Goal: Information Seeking & Learning: Learn about a topic

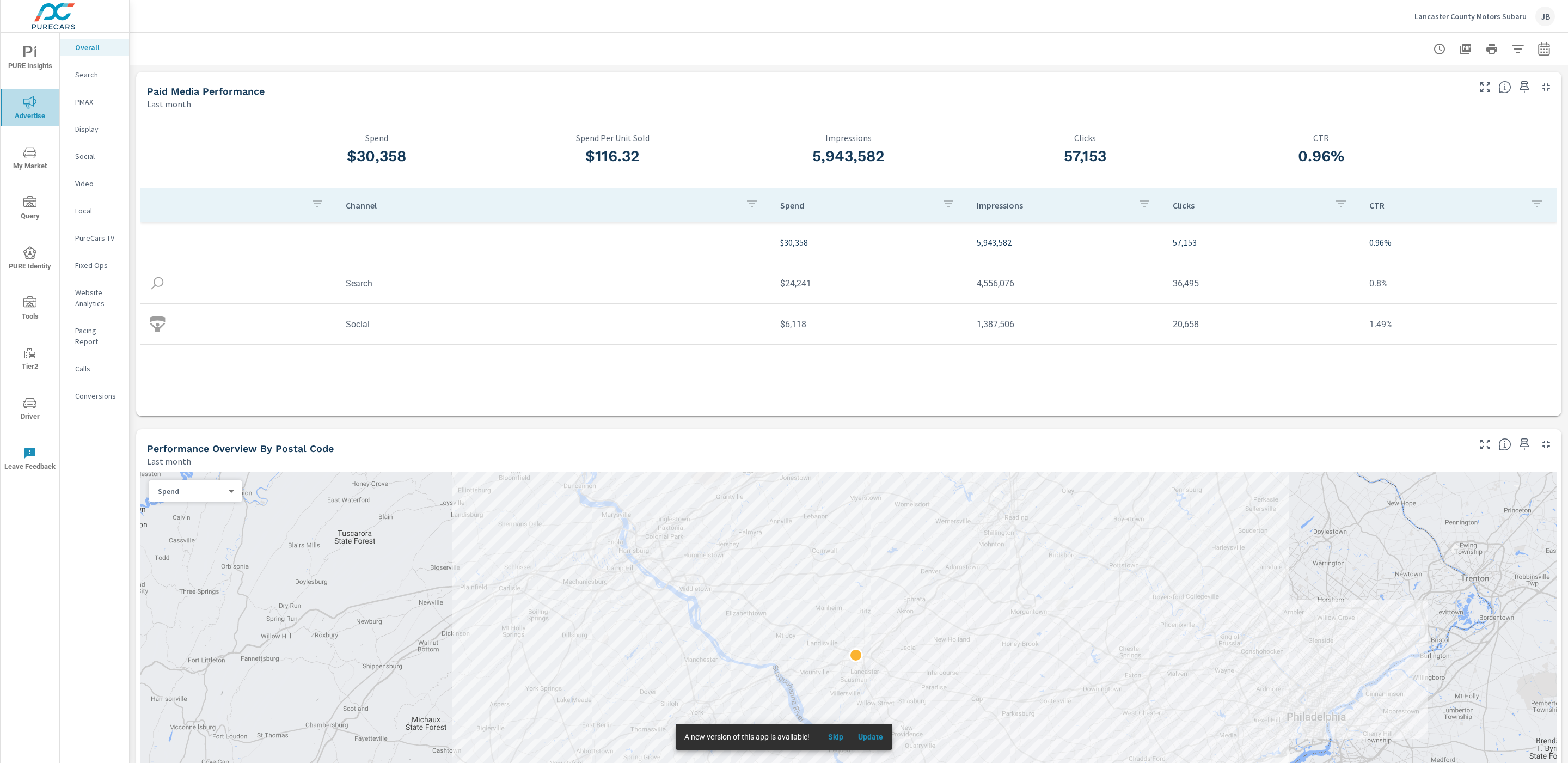
click at [39, 111] on span "Advertise" at bounding box center [30, 109] width 52 height 26
click at [1491, 17] on p "Lancaster County Motors Subaru" at bounding box center [1471, 17] width 112 height 10
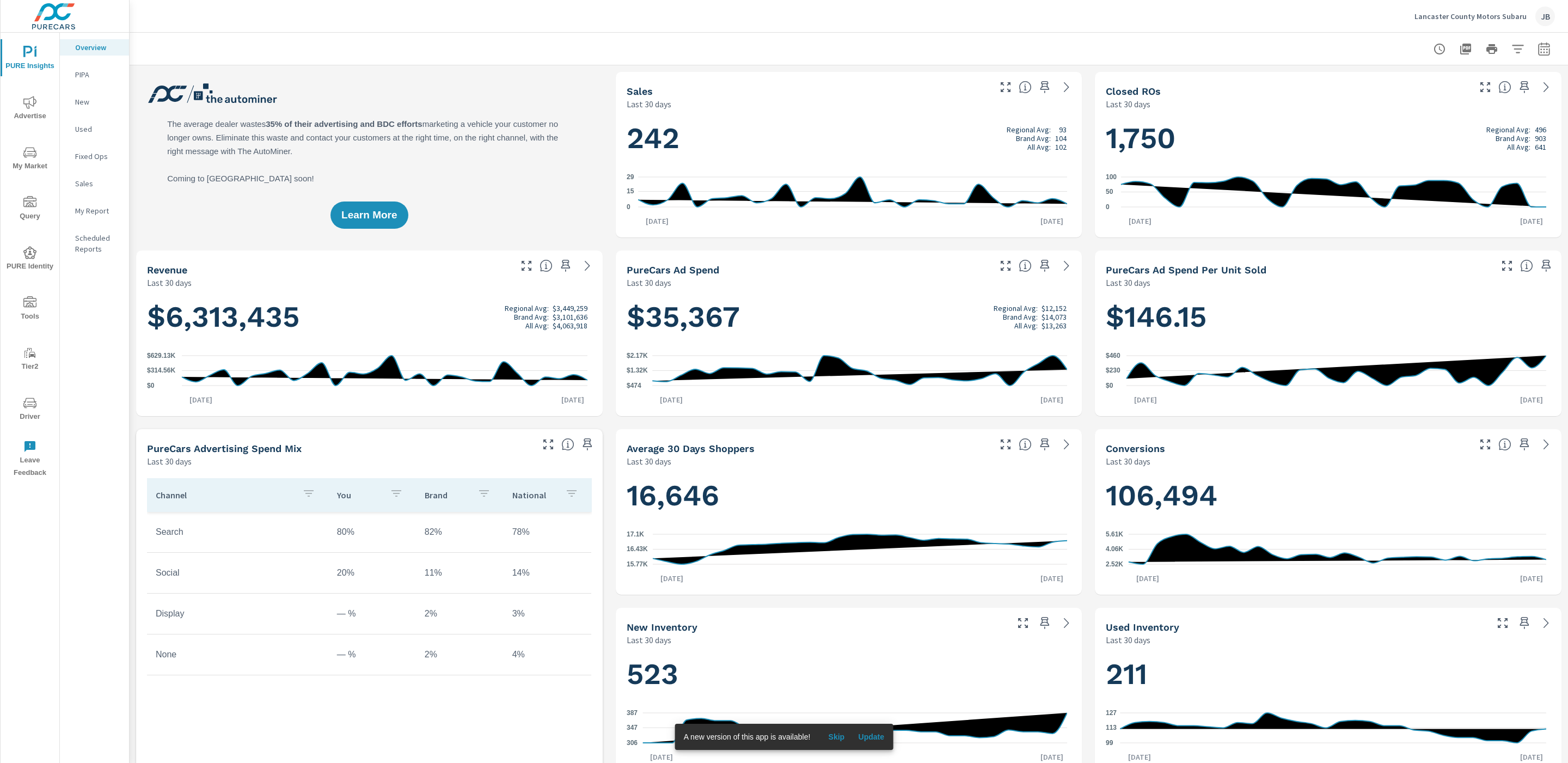
scroll to position [1, 0]
click at [1537, 52] on icon "button" at bounding box center [1544, 49] width 13 height 13
select select "Last 30 days"
click at [1438, 103] on select "Custom [DATE] Last week Last 7 days Last 14 days Last 30 days Last 45 days Last…" at bounding box center [1444, 94] width 109 height 21
click at [1443, 121] on p "+ Add comparison" at bounding box center [1455, 122] width 140 height 13
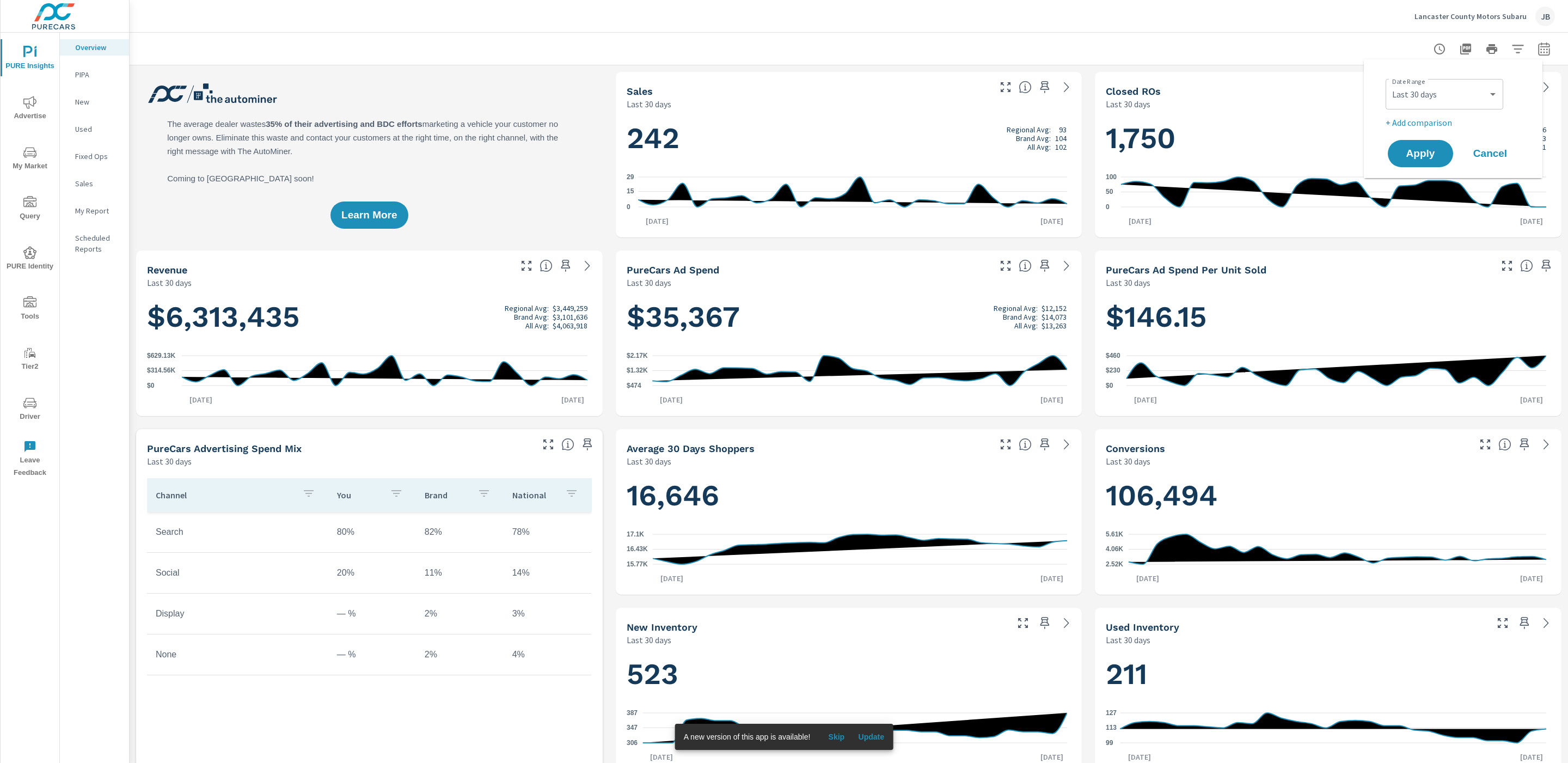
select select "Previous period"
click at [1415, 184] on span "Apply" at bounding box center [1420, 184] width 45 height 11
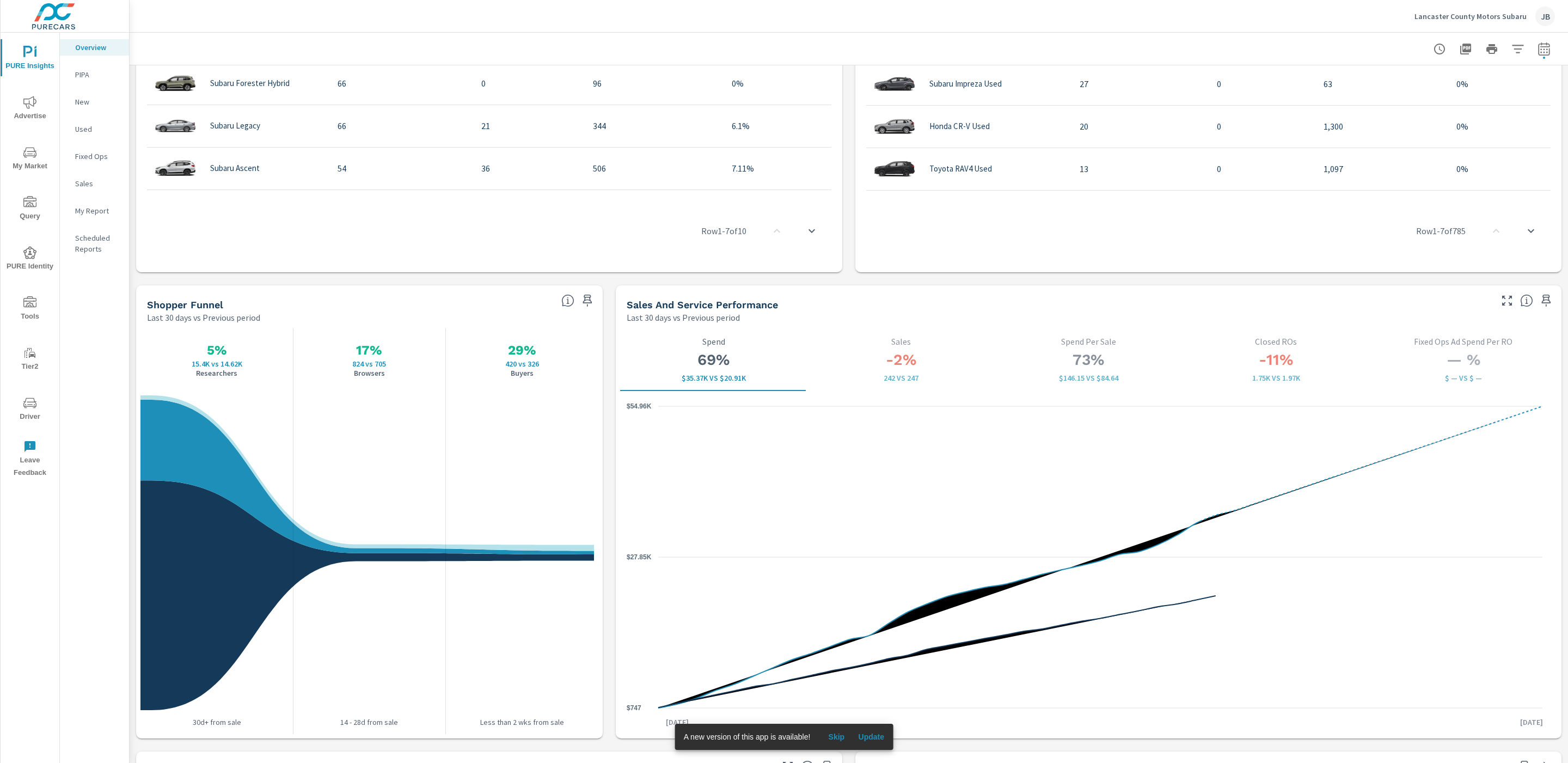
scroll to position [1238, 0]
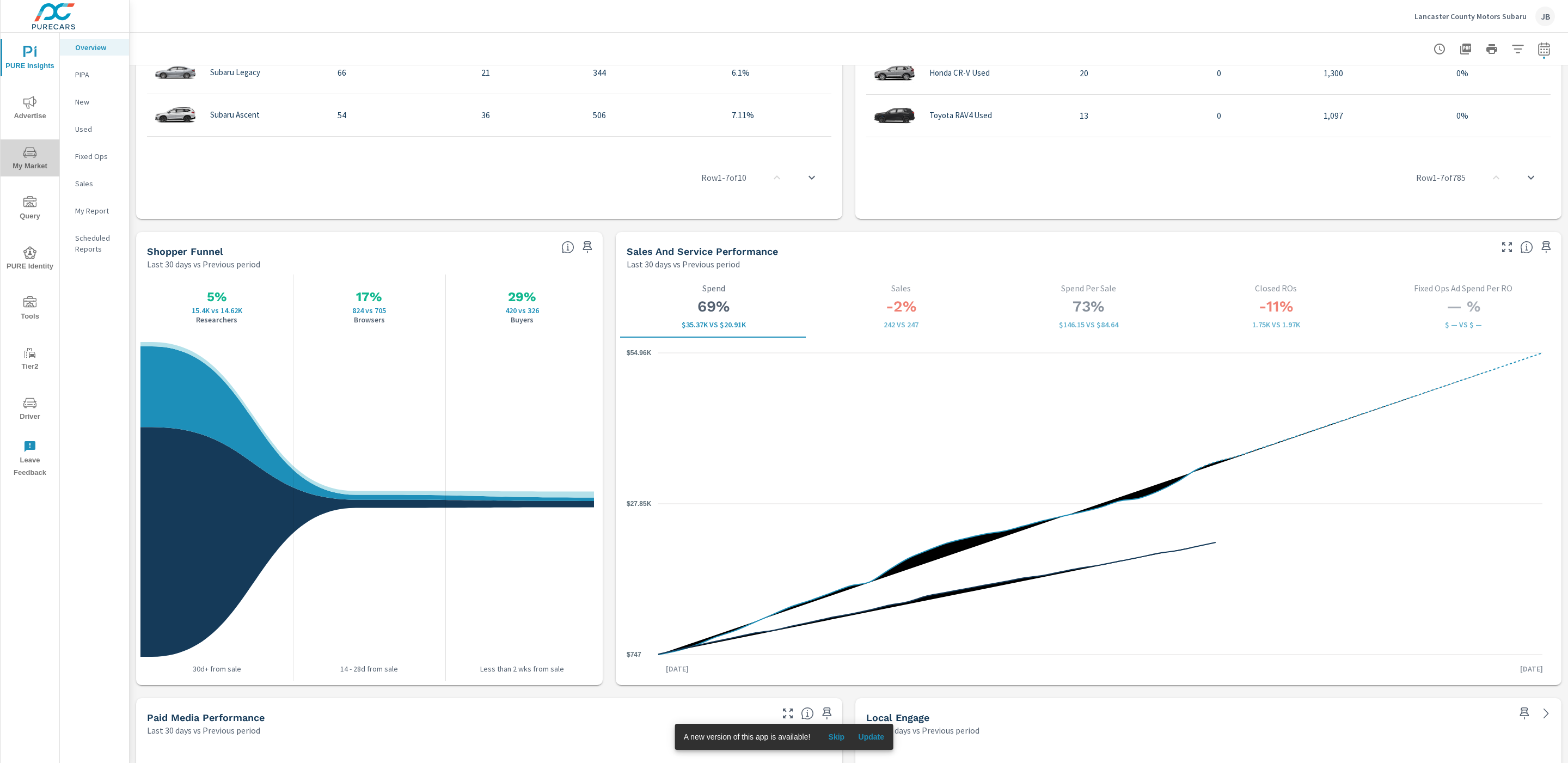
click at [37, 167] on span "My Market" at bounding box center [30, 160] width 52 height 26
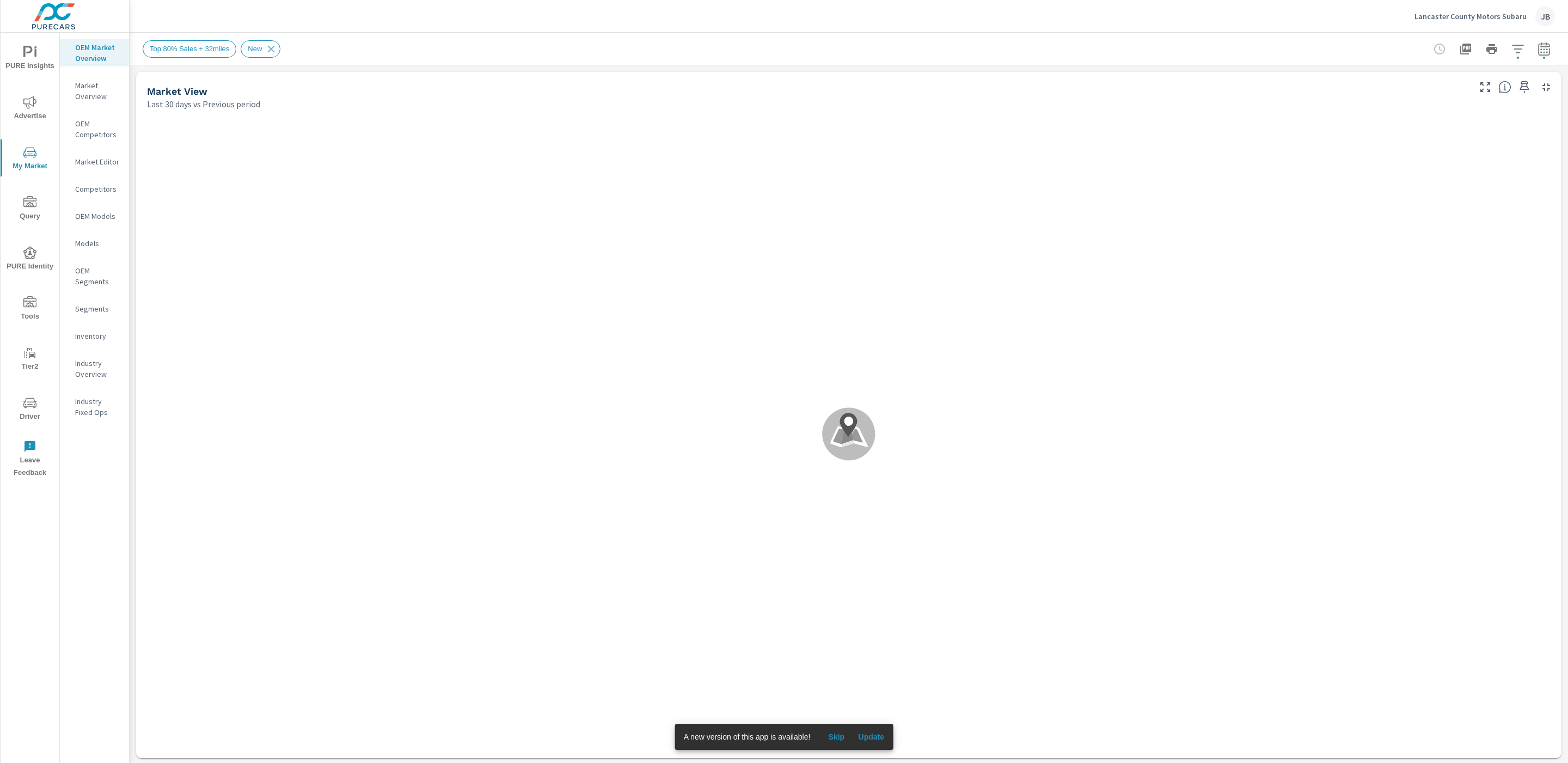
scroll to position [1, 0]
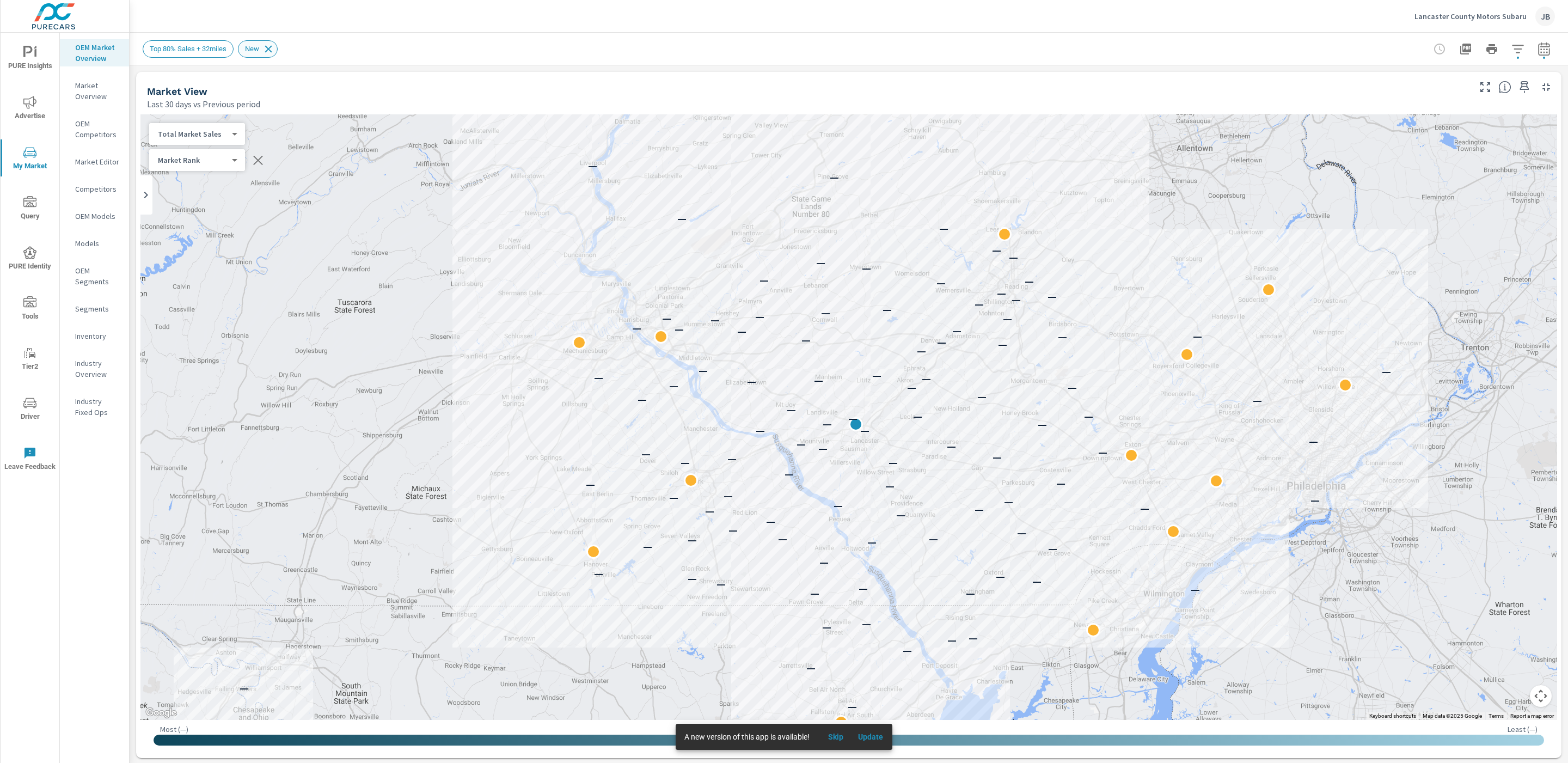
click at [274, 50] on icon at bounding box center [268, 49] width 12 height 12
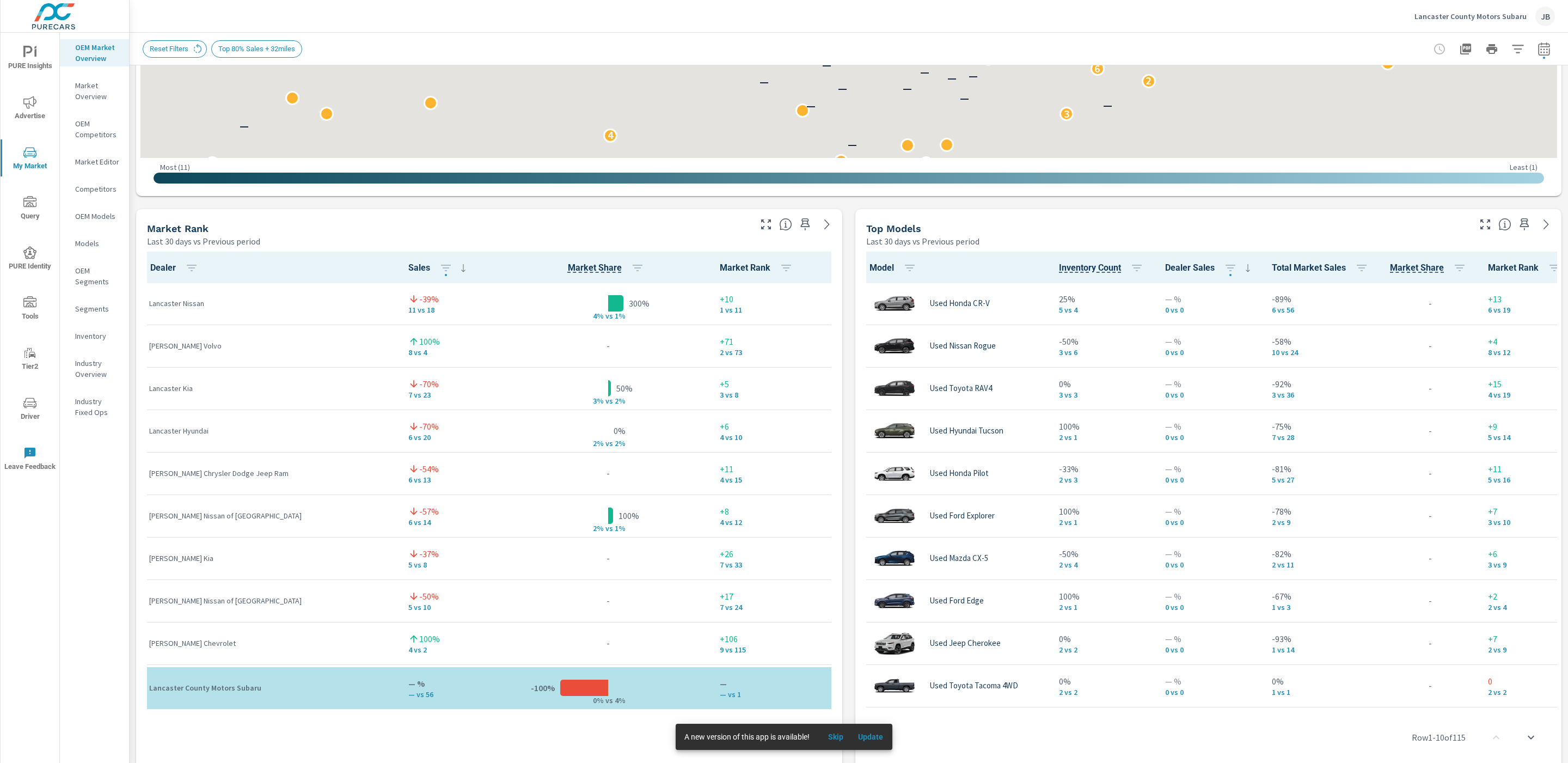
scroll to position [175, 0]
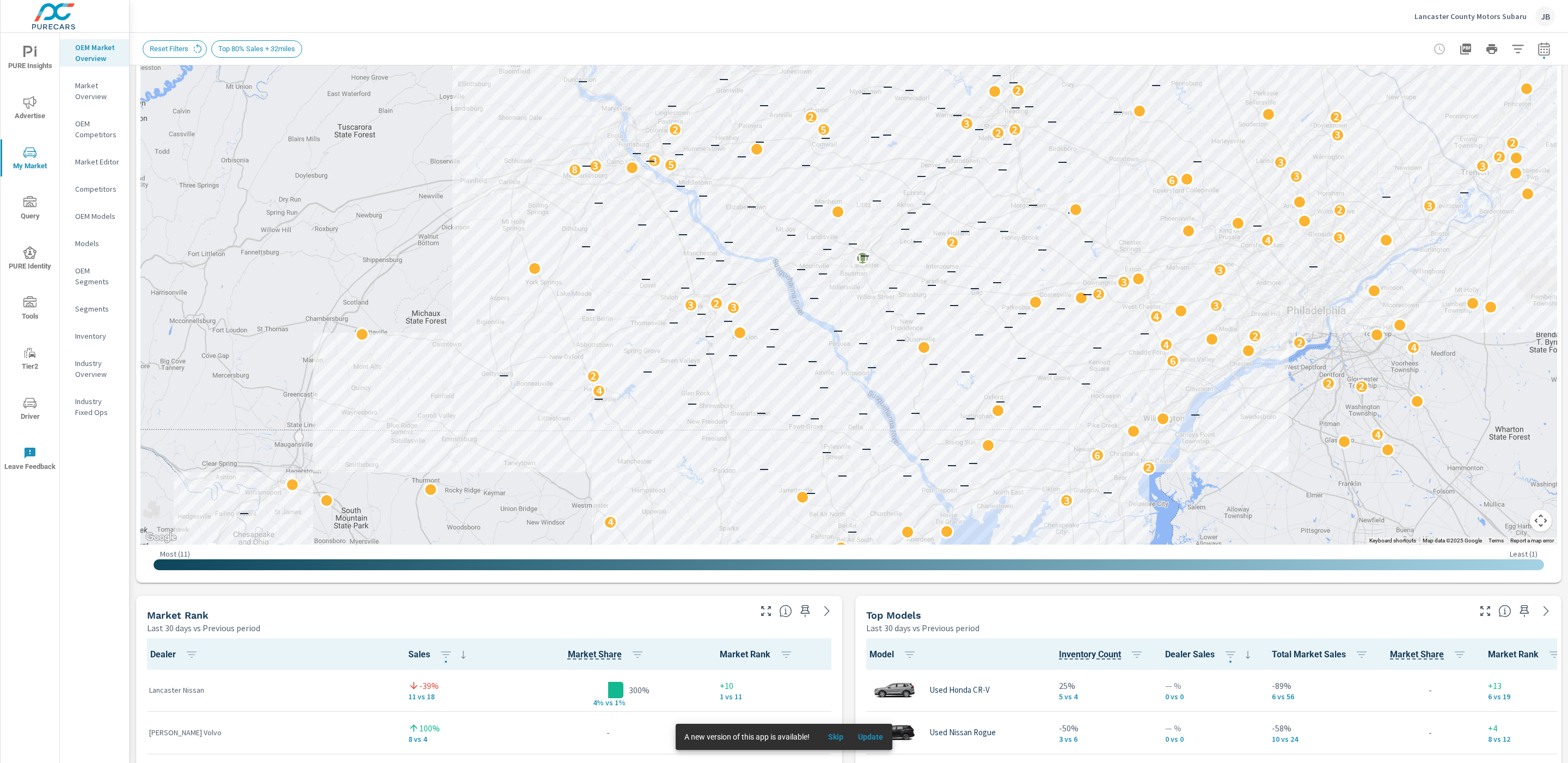
click at [1532, 57] on button "button" at bounding box center [1543, 49] width 21 height 21
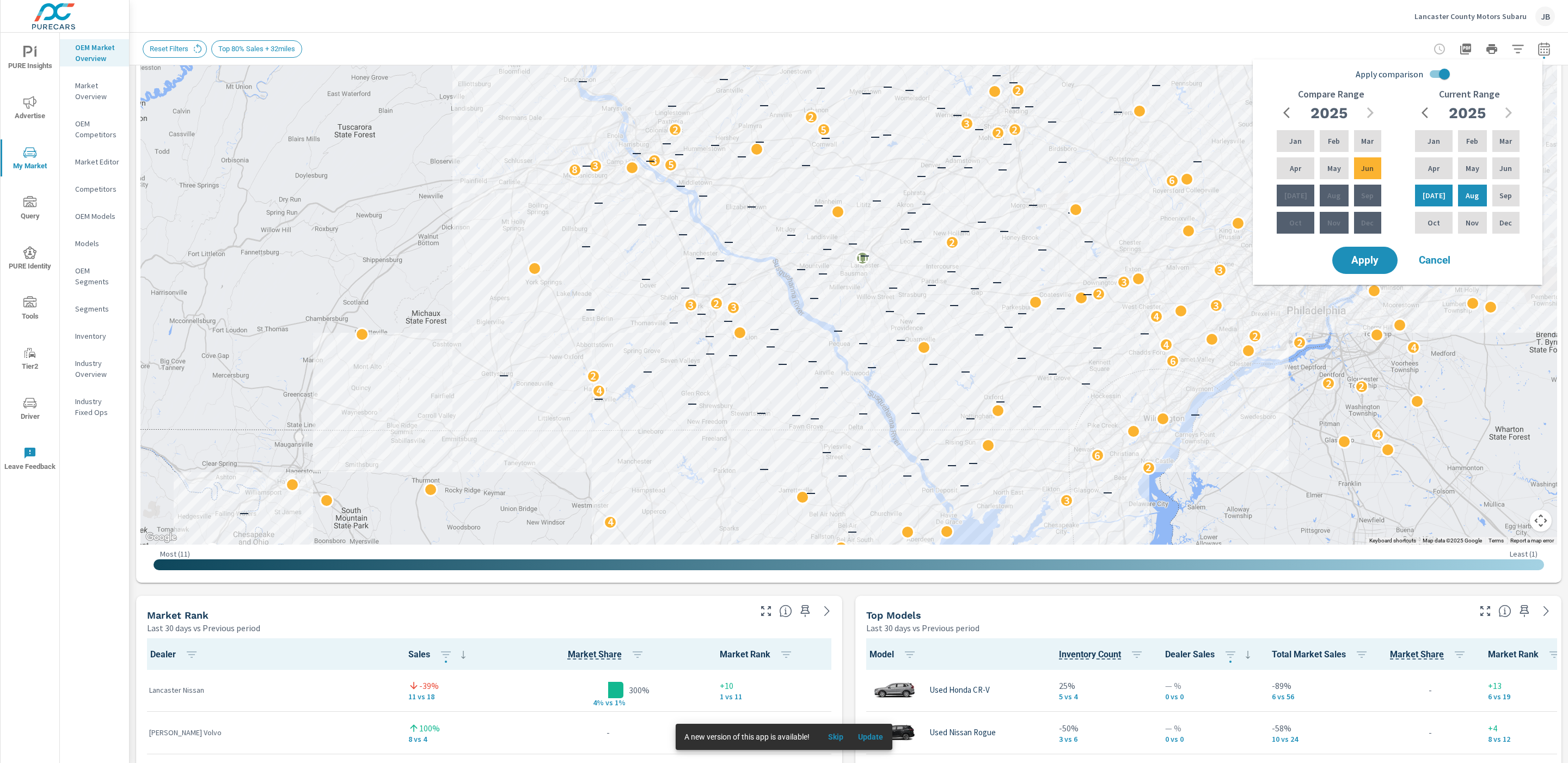
click at [1442, 82] on input "Apply comparison" at bounding box center [1444, 74] width 62 height 21
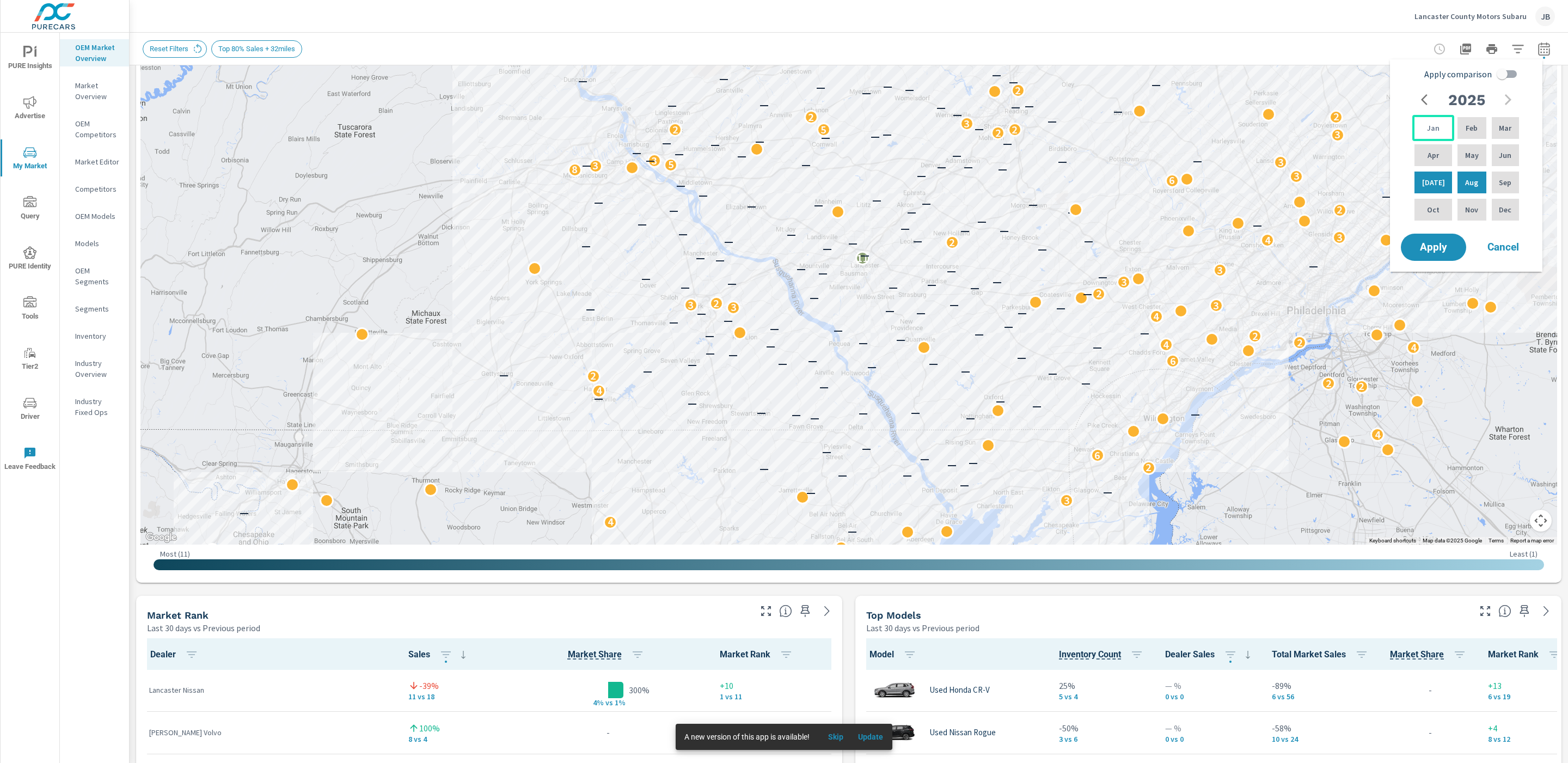
click at [1437, 134] on div "Jan" at bounding box center [1433, 128] width 42 height 26
click at [1506, 154] on p "Jun" at bounding box center [1504, 155] width 12 height 11
click at [1503, 69] on input "Apply comparison" at bounding box center [1501, 74] width 62 height 21
checkbox input "true"
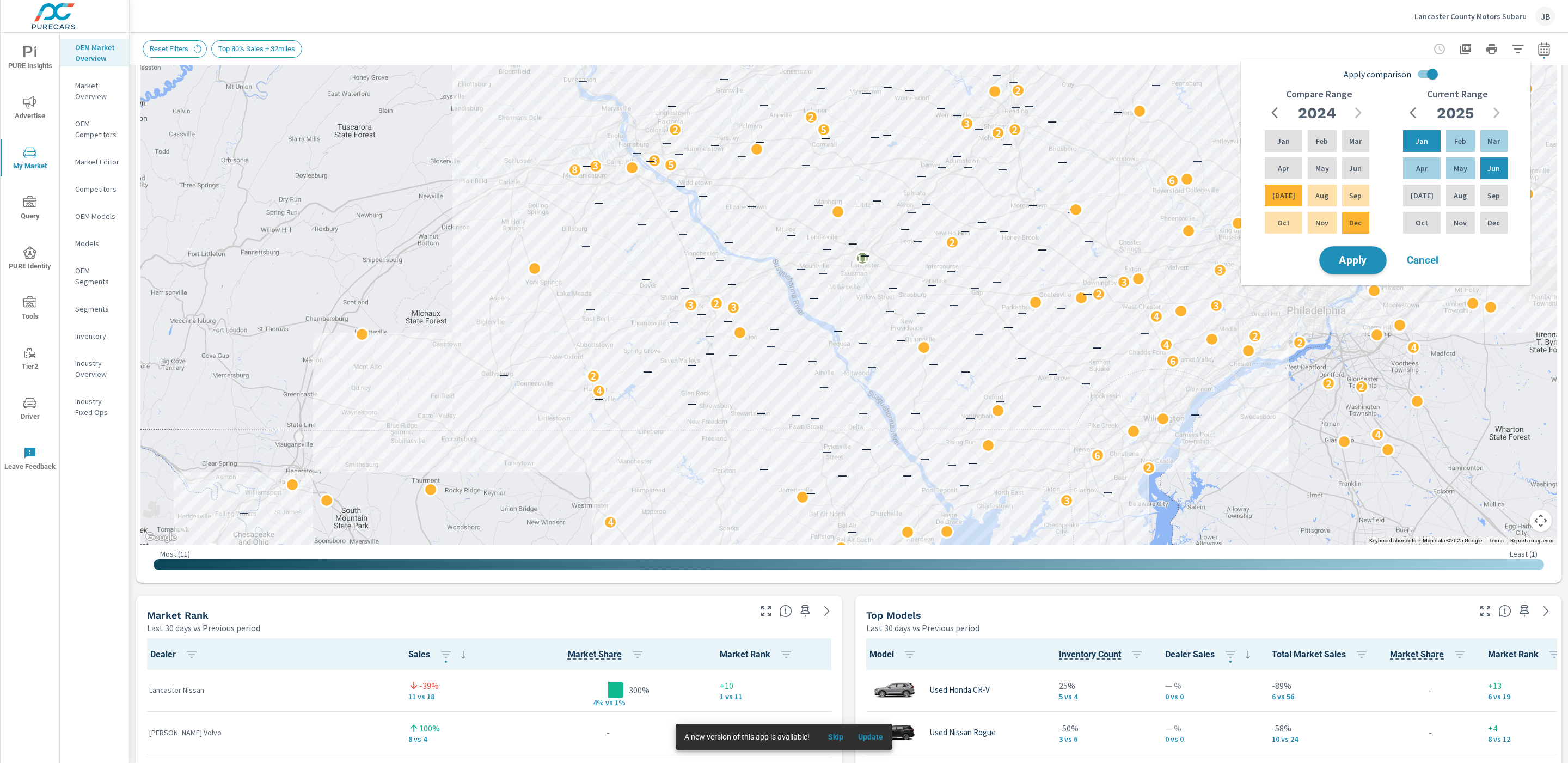
click at [1351, 255] on span "Apply" at bounding box center [1352, 260] width 45 height 11
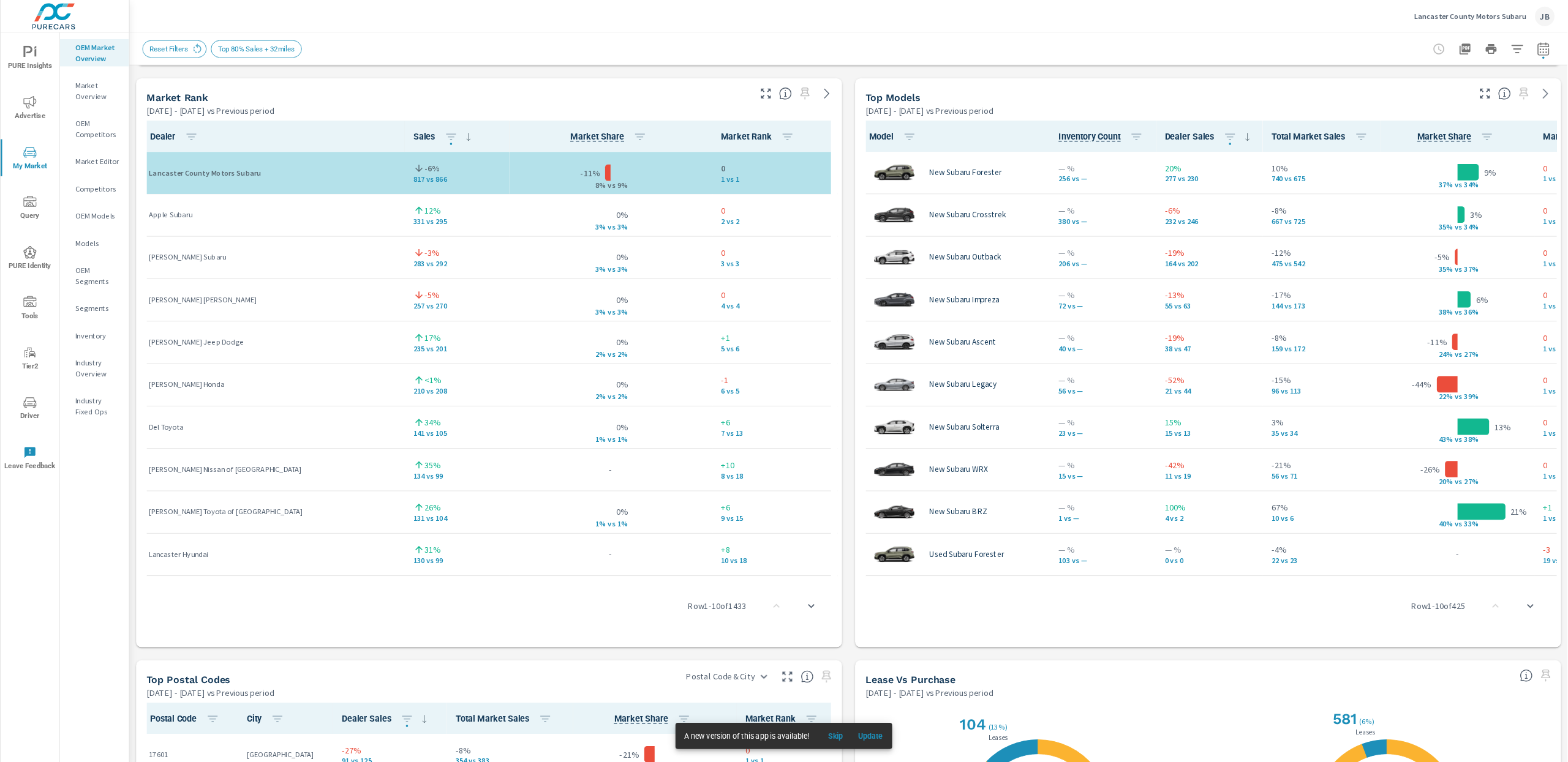
scroll to position [782, 0]
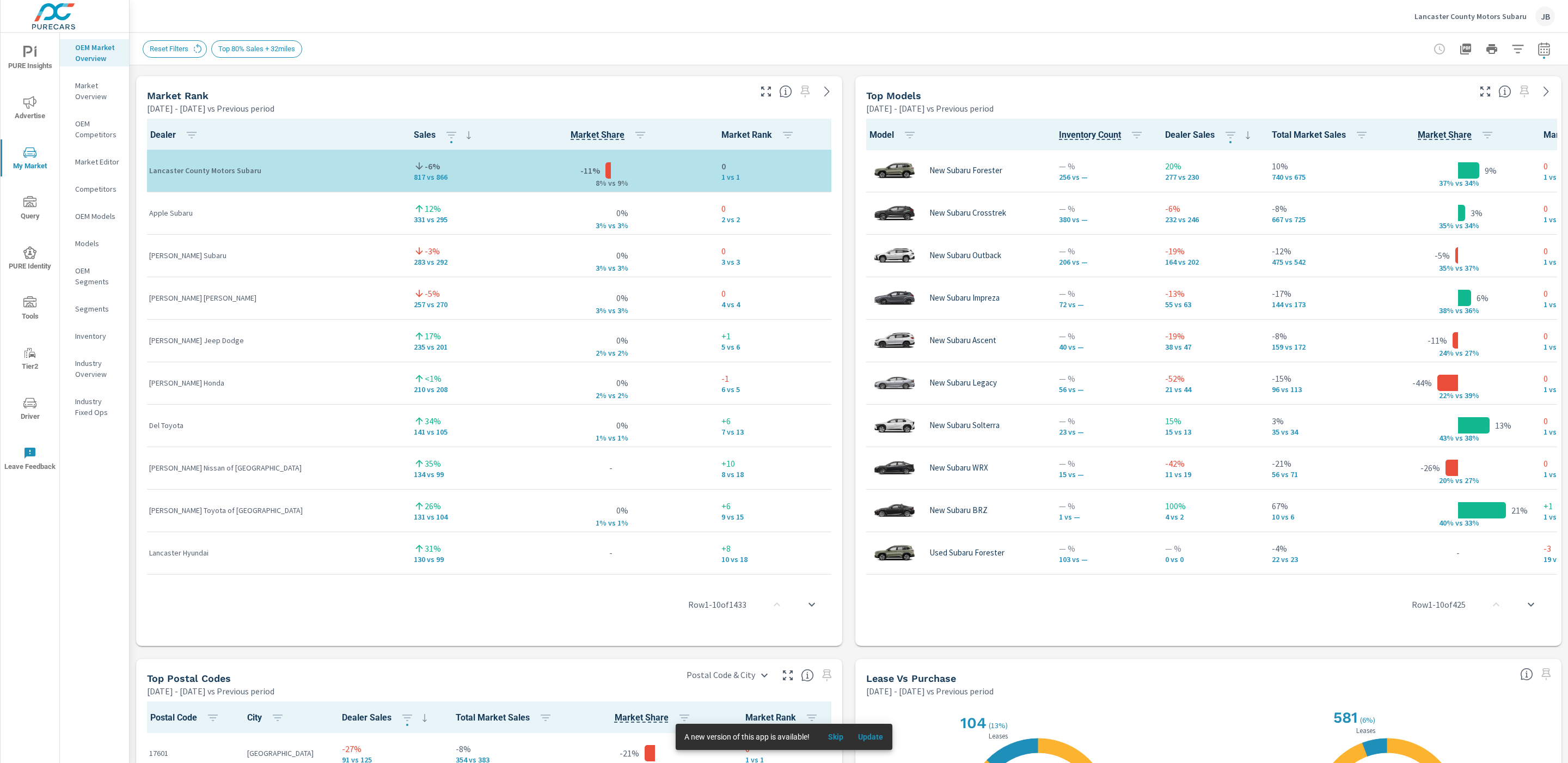
click at [884, 41] on div "Reset Filters Top 80% Sales + 32miles" at bounding box center [772, 49] width 1260 height 17
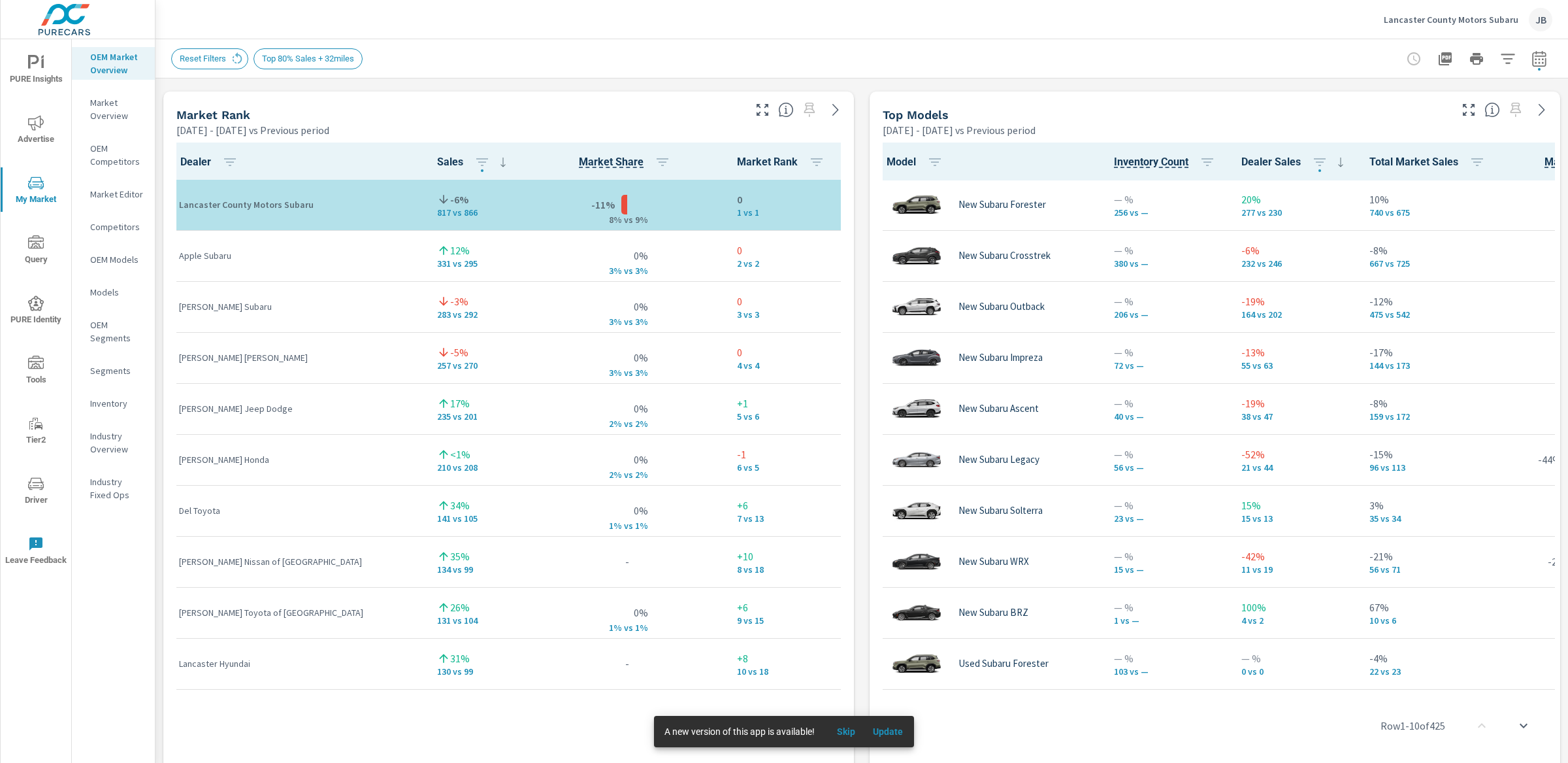
scroll to position [834, 0]
click at [1461, 109] on icon "button" at bounding box center [1469, 110] width 16 height 16
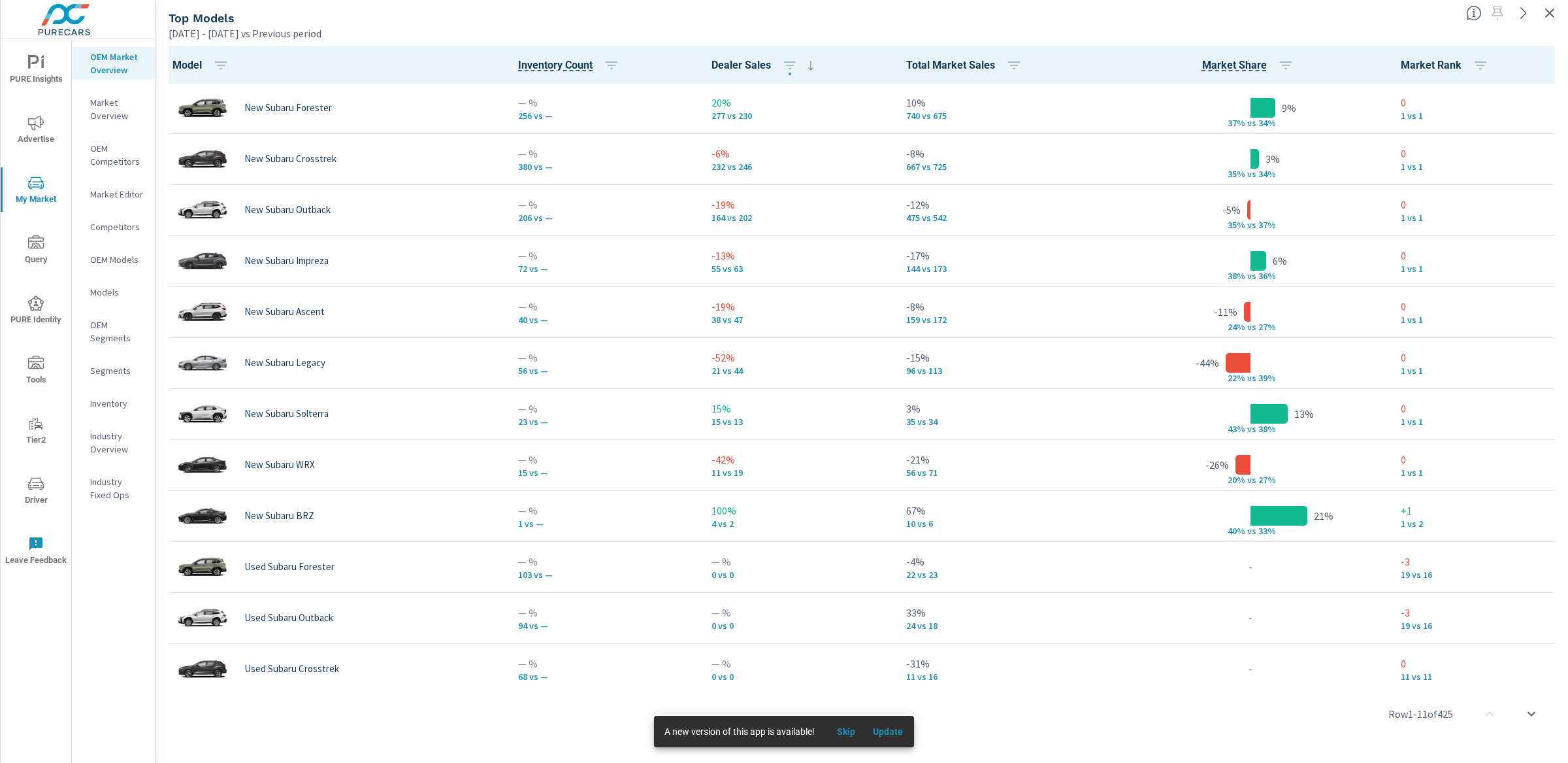
click at [43, 139] on span "Advertise" at bounding box center [36, 131] width 62 height 32
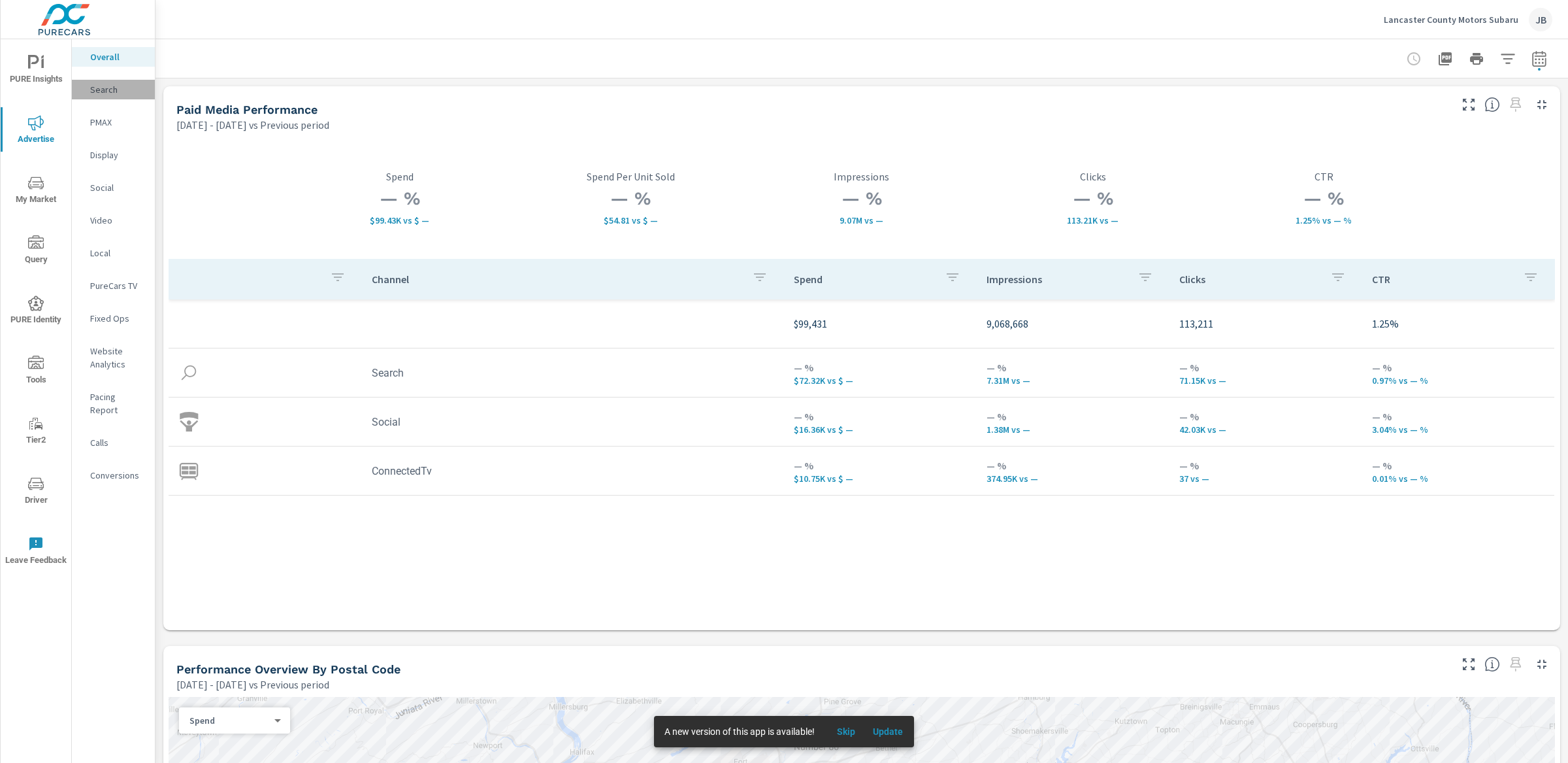
click at [112, 89] on p "Search" at bounding box center [117, 89] width 55 height 13
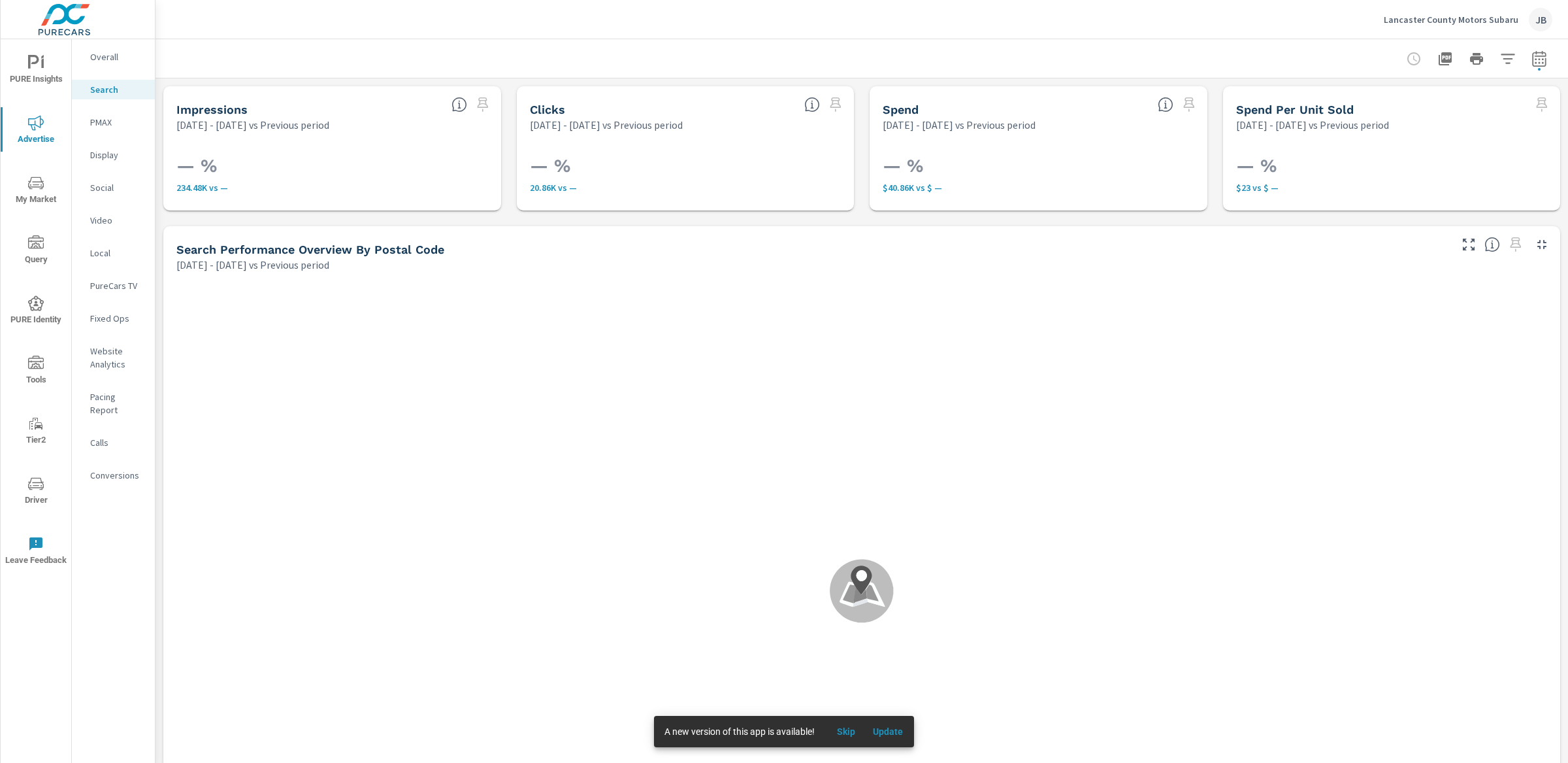
scroll to position [98, 0]
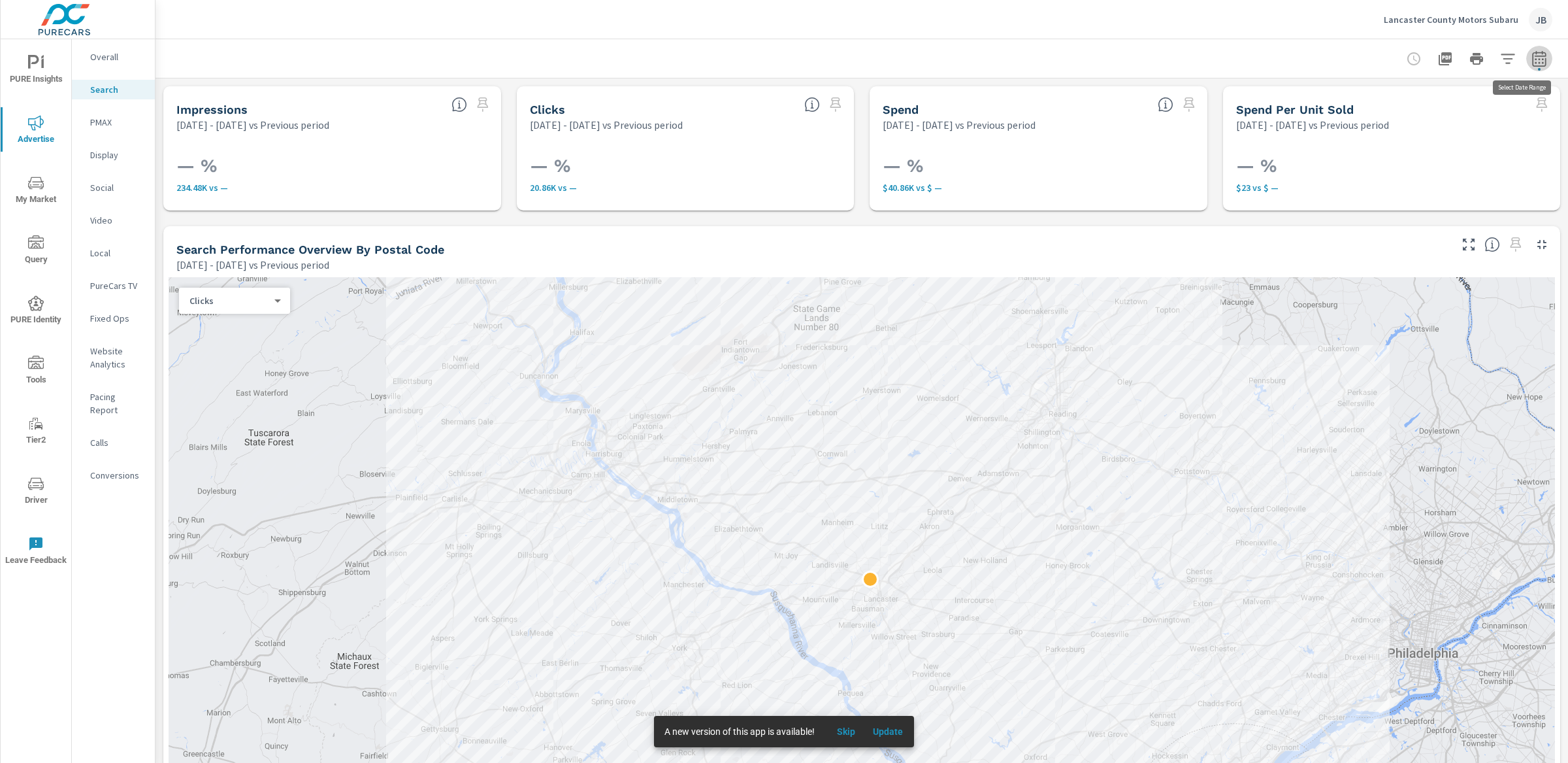
click at [1531, 59] on icon "button" at bounding box center [1539, 59] width 16 height 16
select select "Previous period"
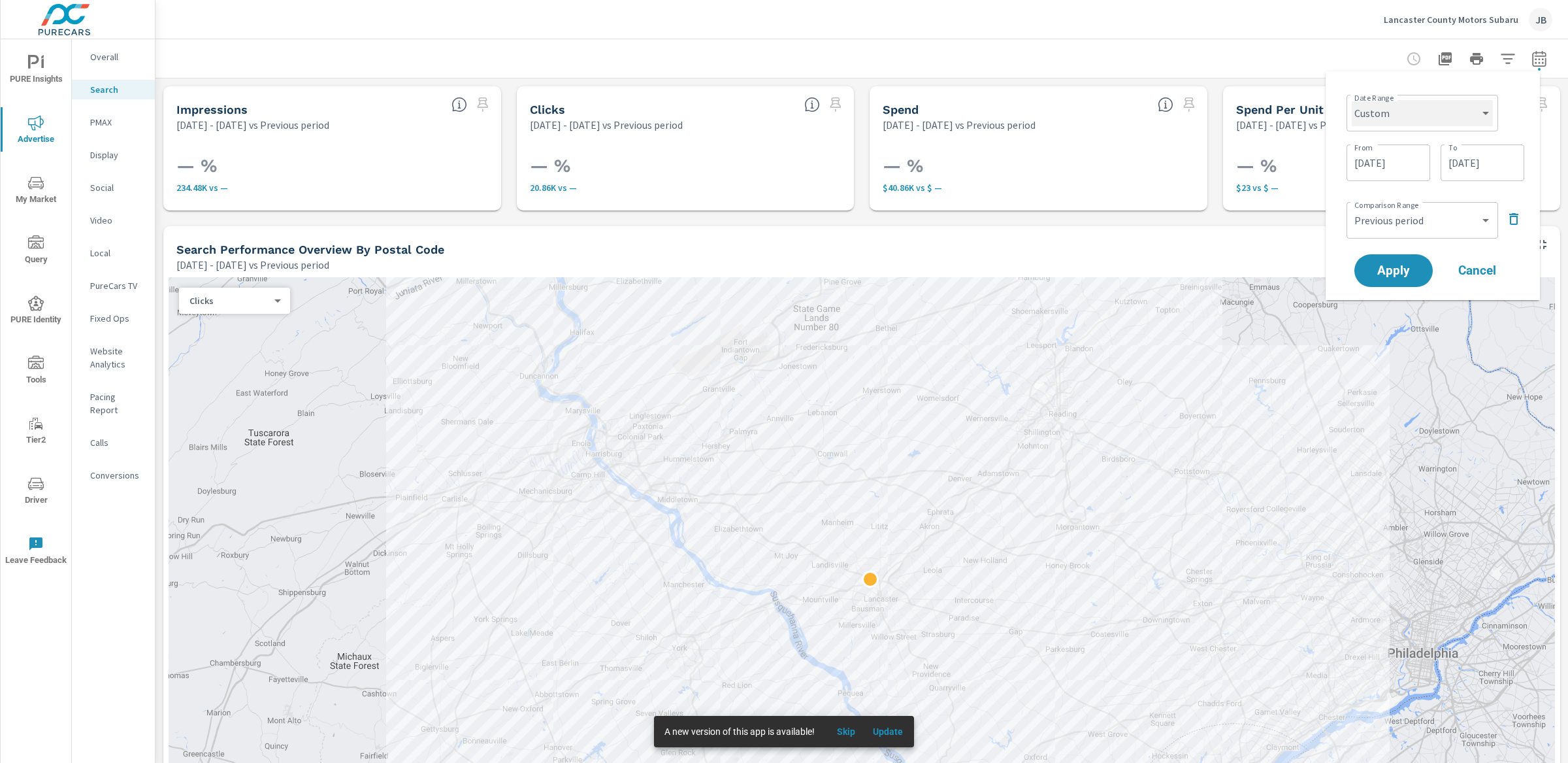
click at [1430, 114] on select "Custom [DATE] Last week Last 7 days Last 14 days Last 30 days Last 45 days Last…" at bounding box center [1422, 113] width 141 height 26
select select "Last 30 days"
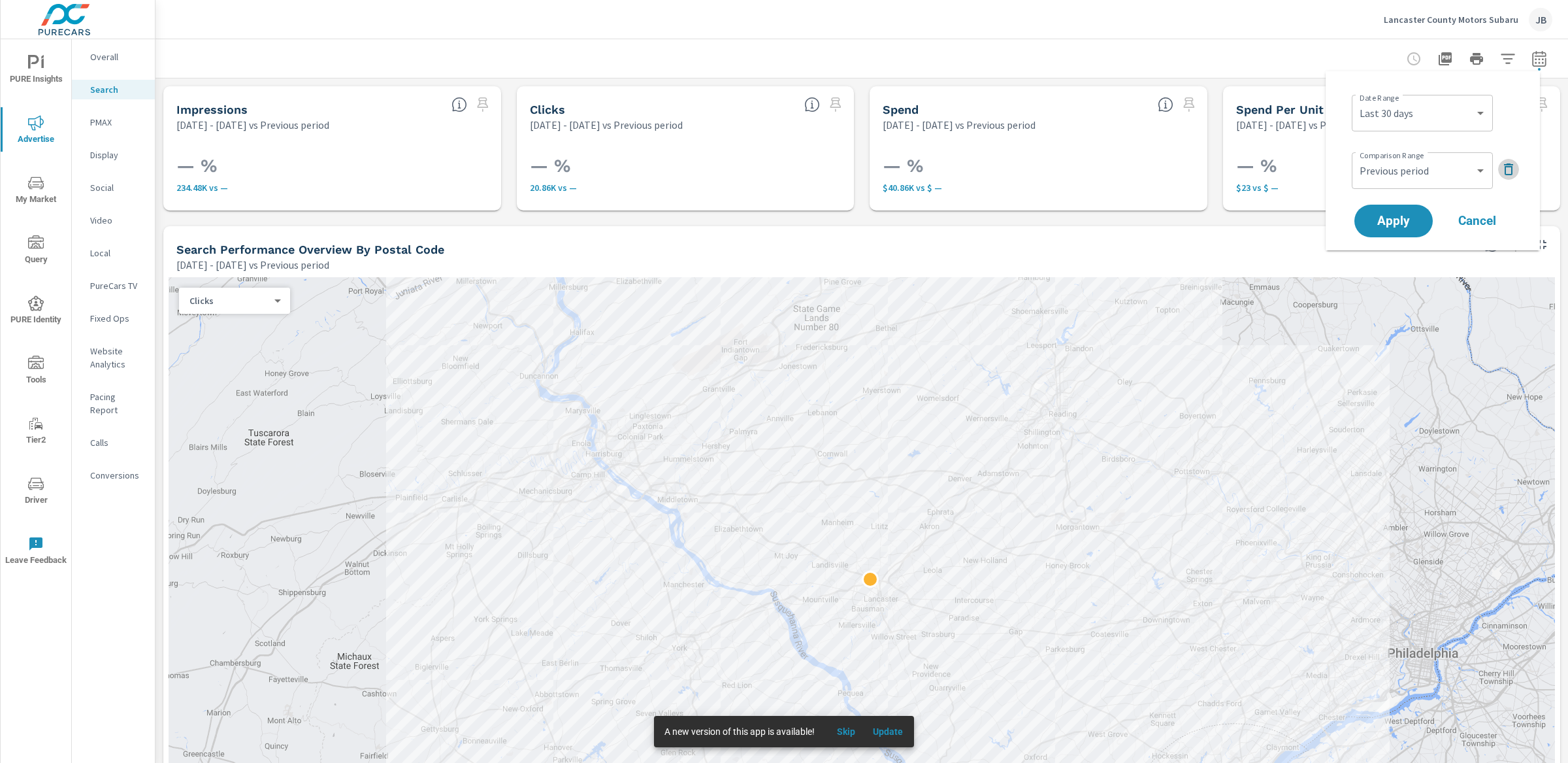
click at [1506, 171] on icon "button" at bounding box center [1508, 170] width 9 height 12
click at [1389, 186] on span "Apply" at bounding box center [1393, 185] width 54 height 13
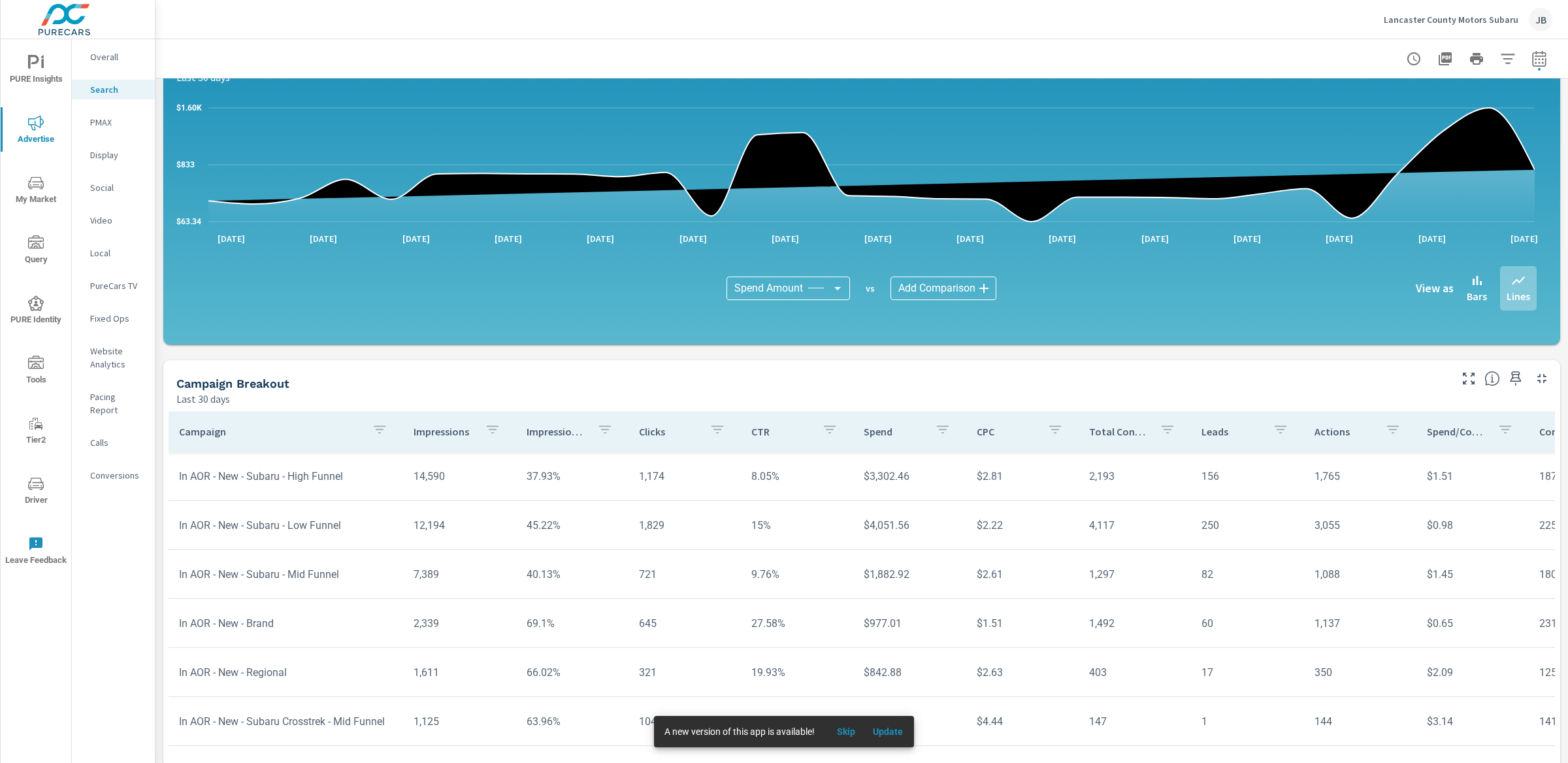
scroll to position [708, 0]
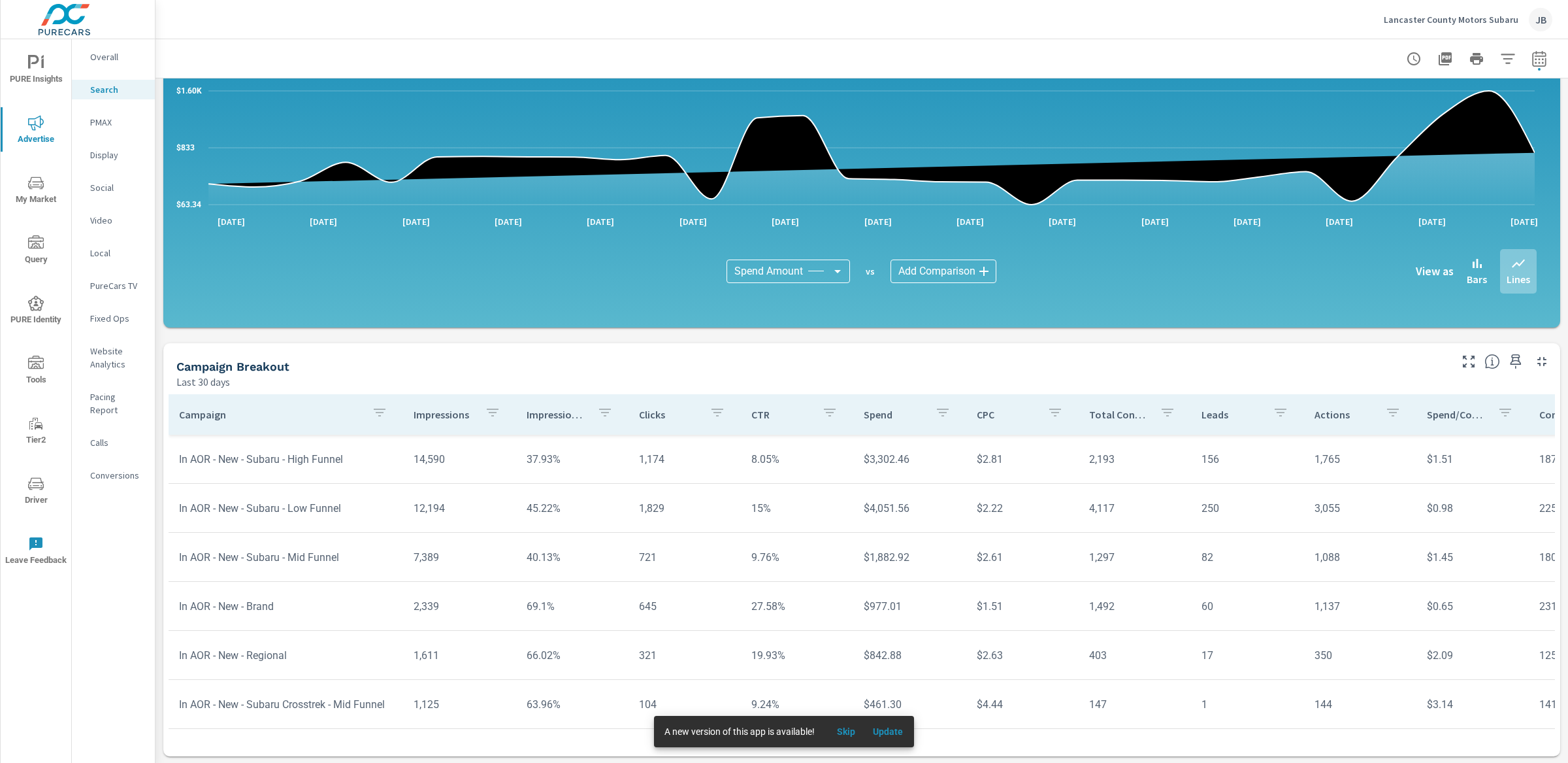
click at [171, 169] on div "Search Performance Lancaster County Motors Subaru Report date range: [DATE] - […" at bounding box center [862, 48] width 1413 height 1433
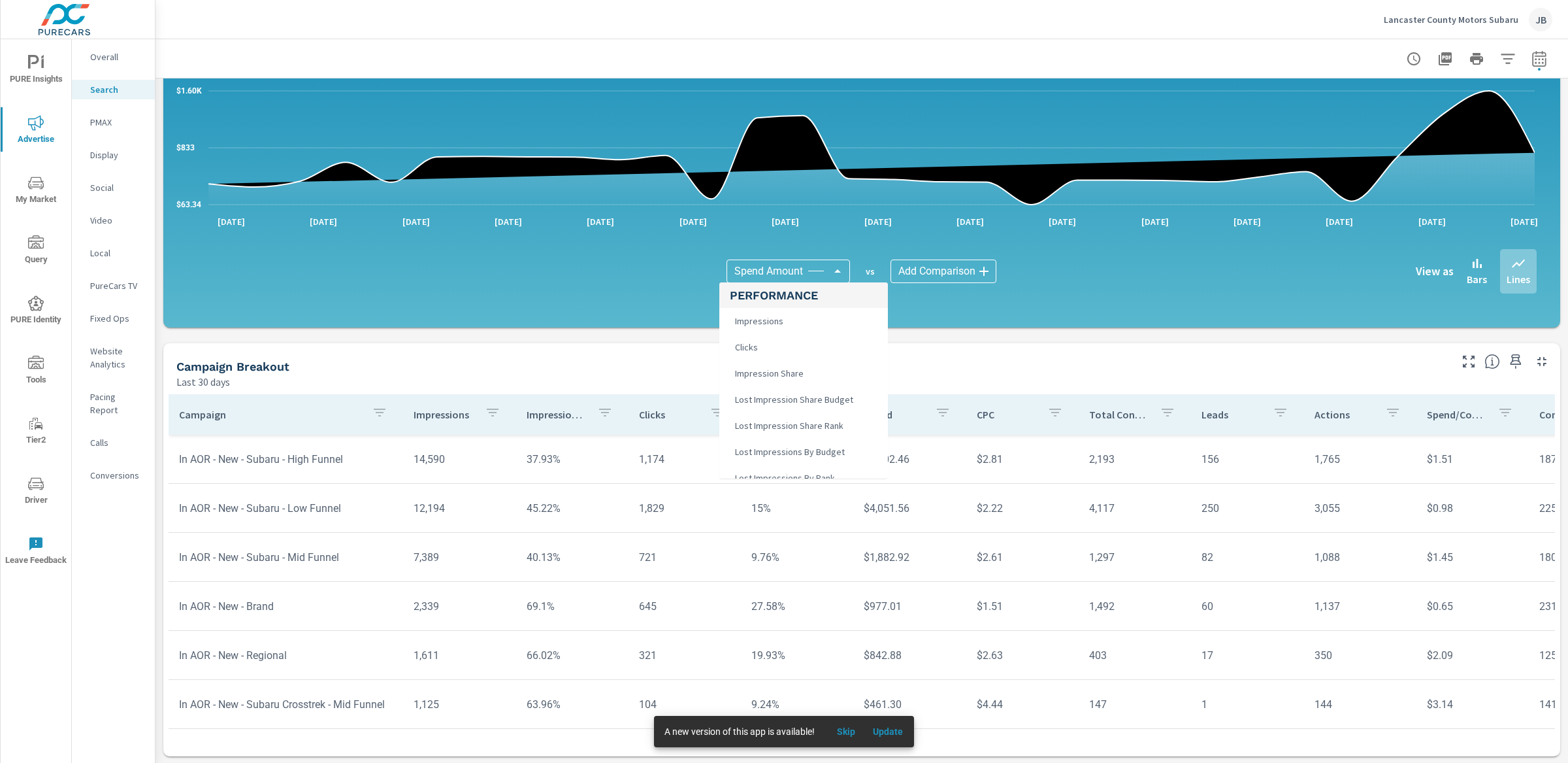
click at [817, 266] on body "PURE Insights Advertise My Market Query PURE Identity Tools Tier2 Driver Leave …" at bounding box center [784, 381] width 1568 height 763
click at [791, 324] on li "Impressions" at bounding box center [803, 320] width 169 height 26
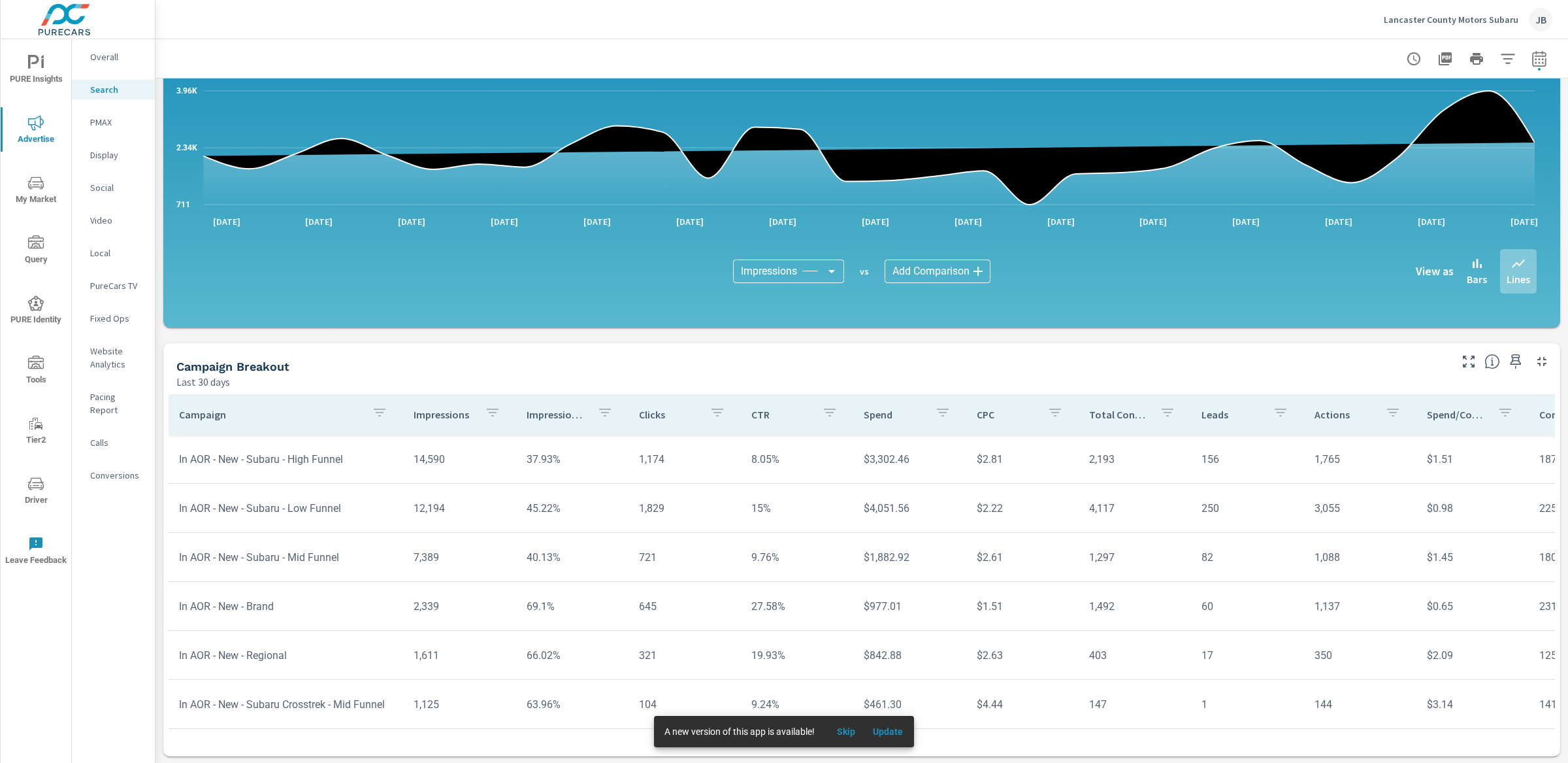
click at [795, 272] on body "PURE Insights Advertise My Market Query PURE Identity Tools Tier2 Driver Leave …" at bounding box center [784, 381] width 1568 height 763
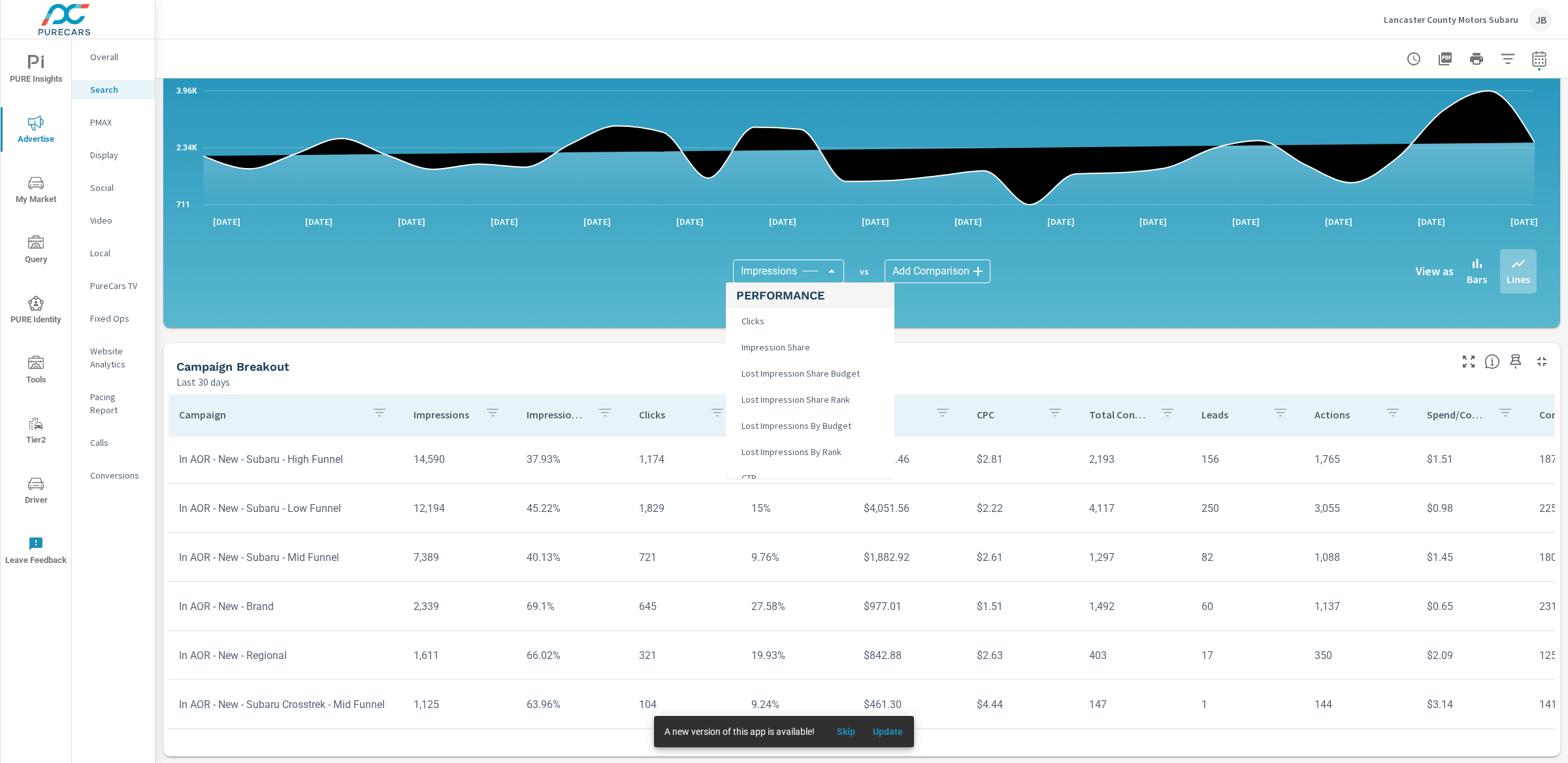
click at [778, 306] on h5 "Performance" at bounding box center [810, 296] width 148 height 26
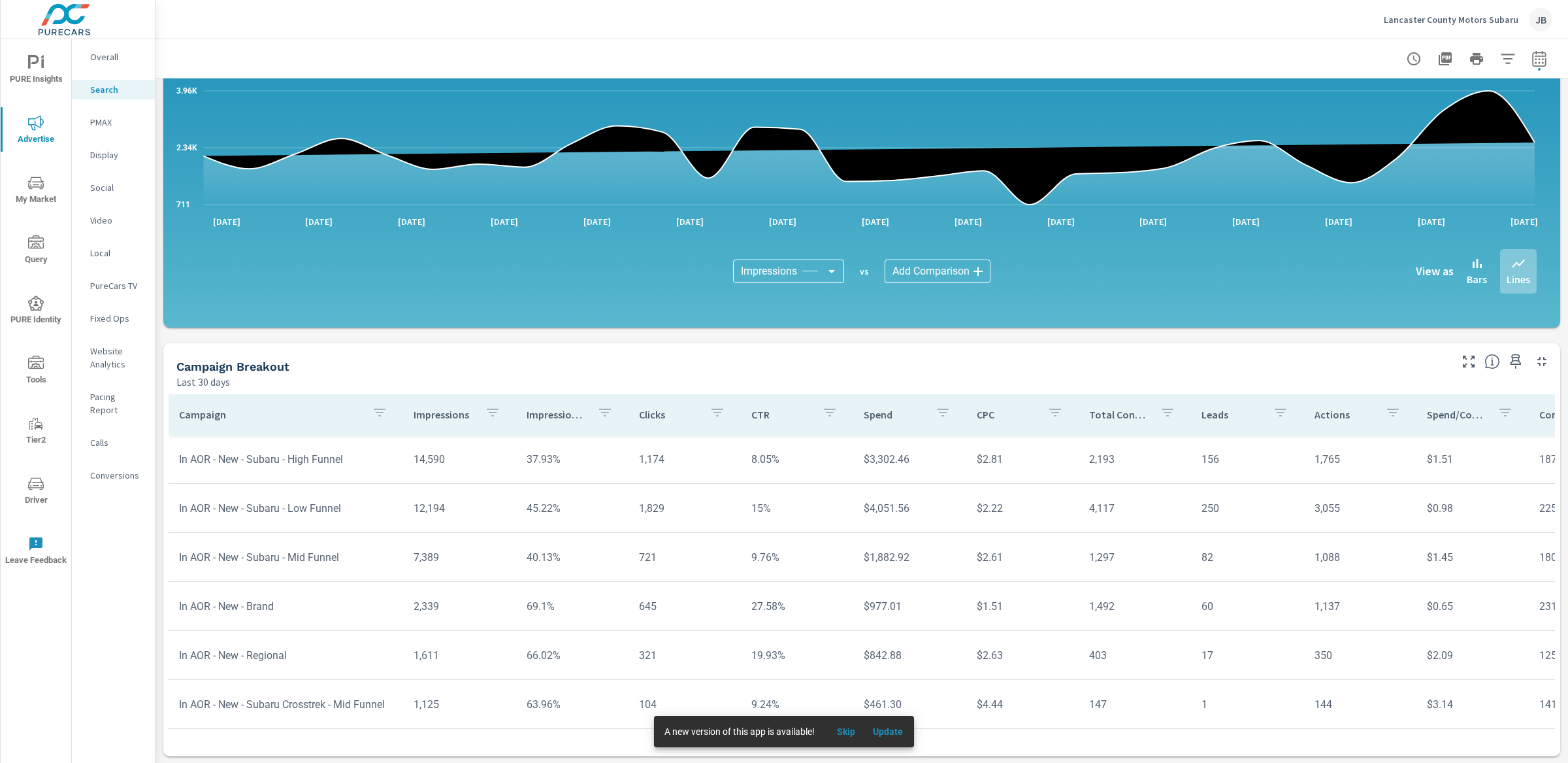
click at [774, 315] on div "711 2.34K 3.96K [DATE] [DATE] [DATE] [DATE] [DATE] [DATE] [DATE] [DATE] [DATE] …" at bounding box center [862, 197] width 1387 height 250
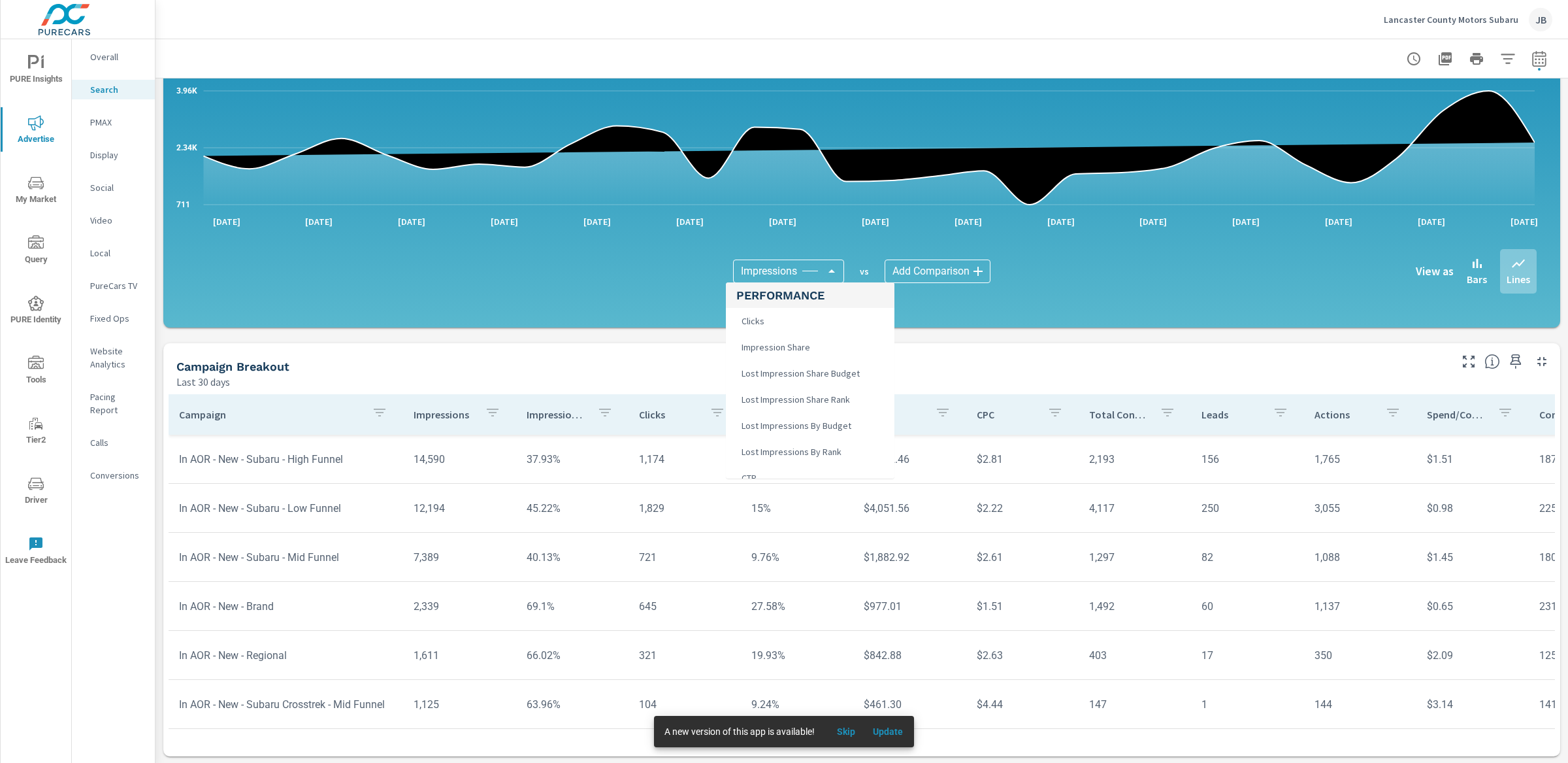
click at [806, 269] on body "PURE Insights Advertise My Market Query PURE Identity Tools Tier2 Driver Leave …" at bounding box center [784, 381] width 1568 height 763
click at [773, 331] on li "Clicks" at bounding box center [810, 320] width 169 height 26
type input "Clicks"
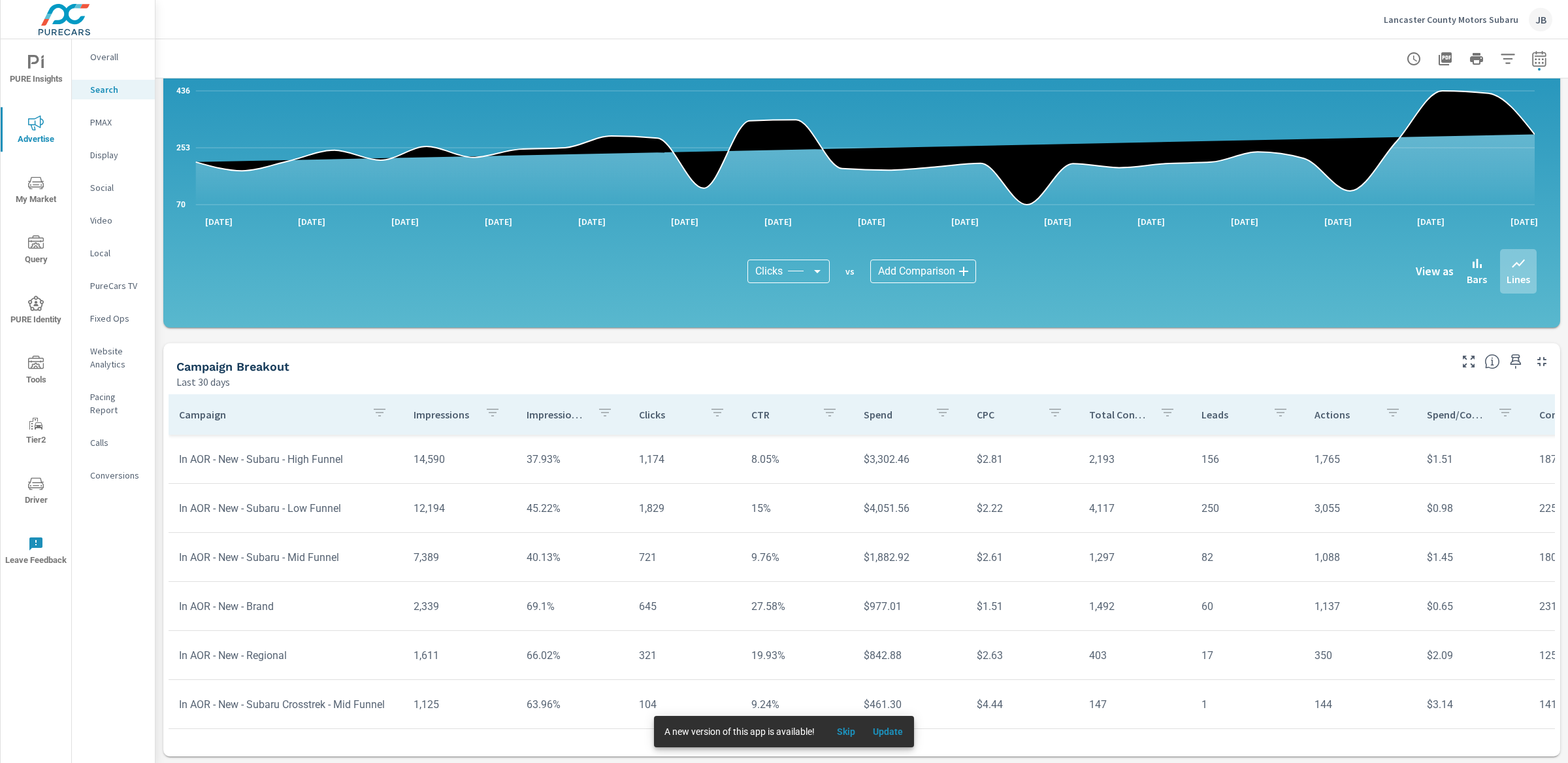
click at [215, 417] on p "Campaign" at bounding box center [271, 414] width 182 height 13
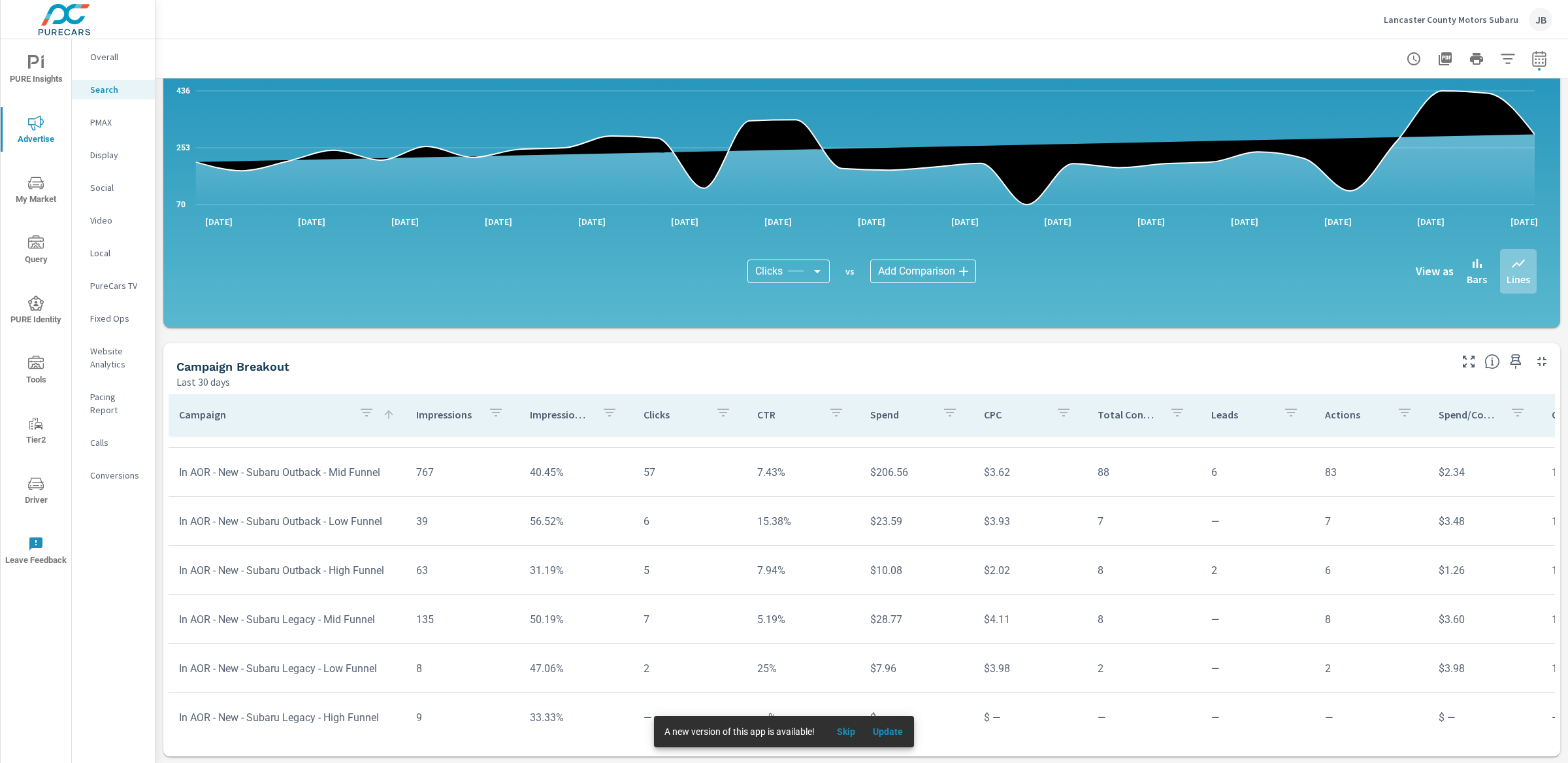
scroll to position [330, 0]
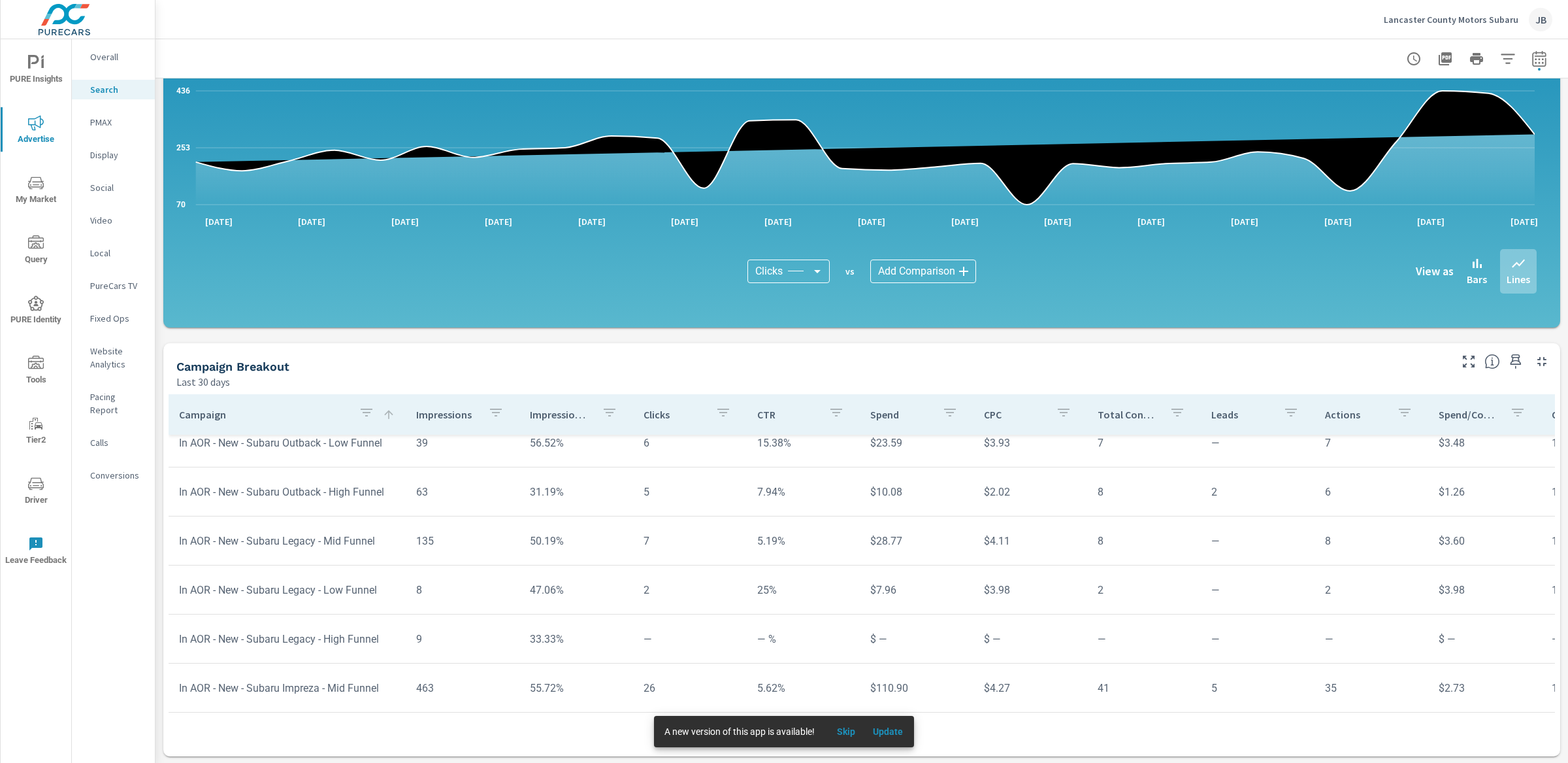
scroll to position [413, 0]
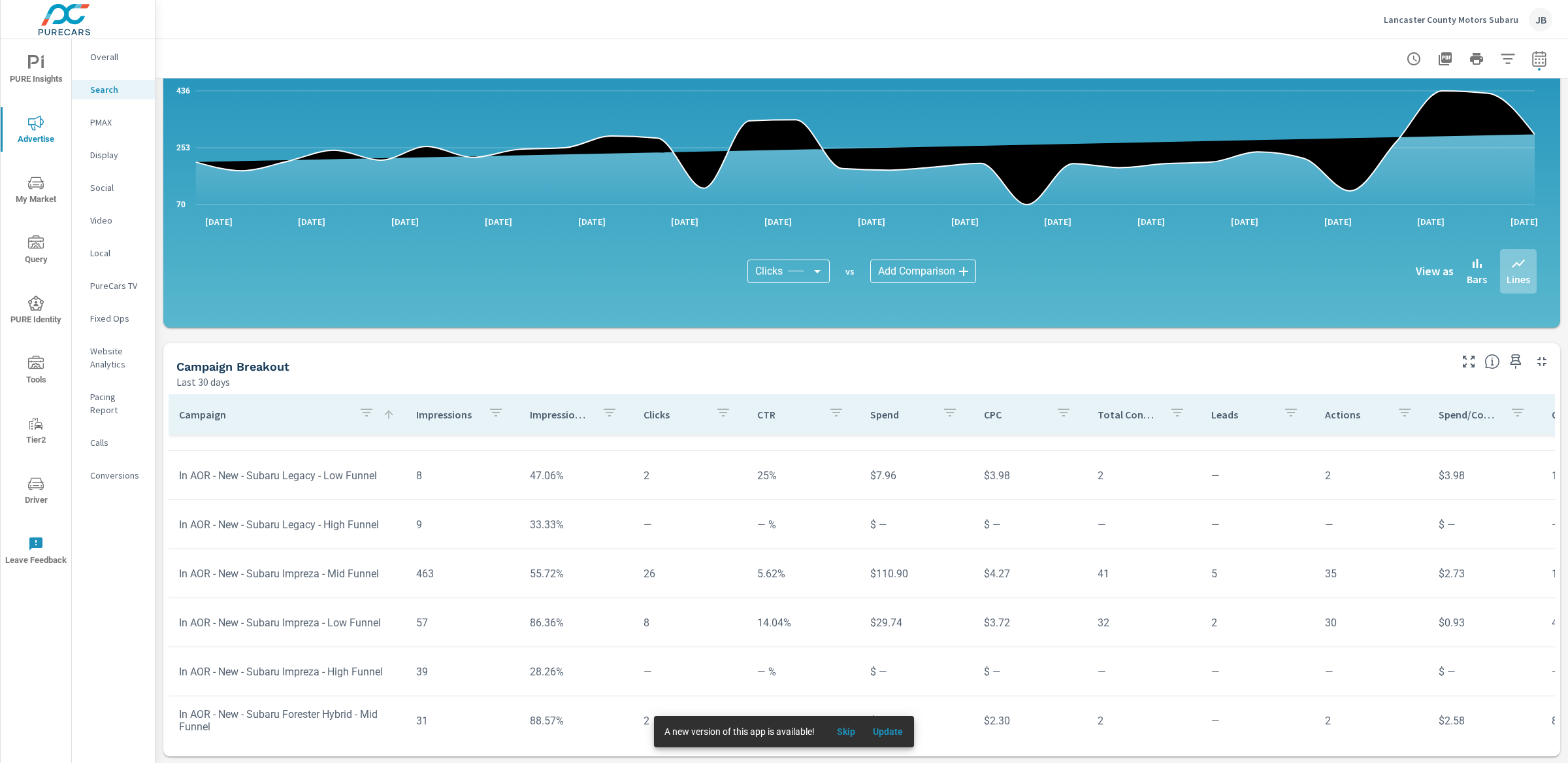
scroll to position [531, 0]
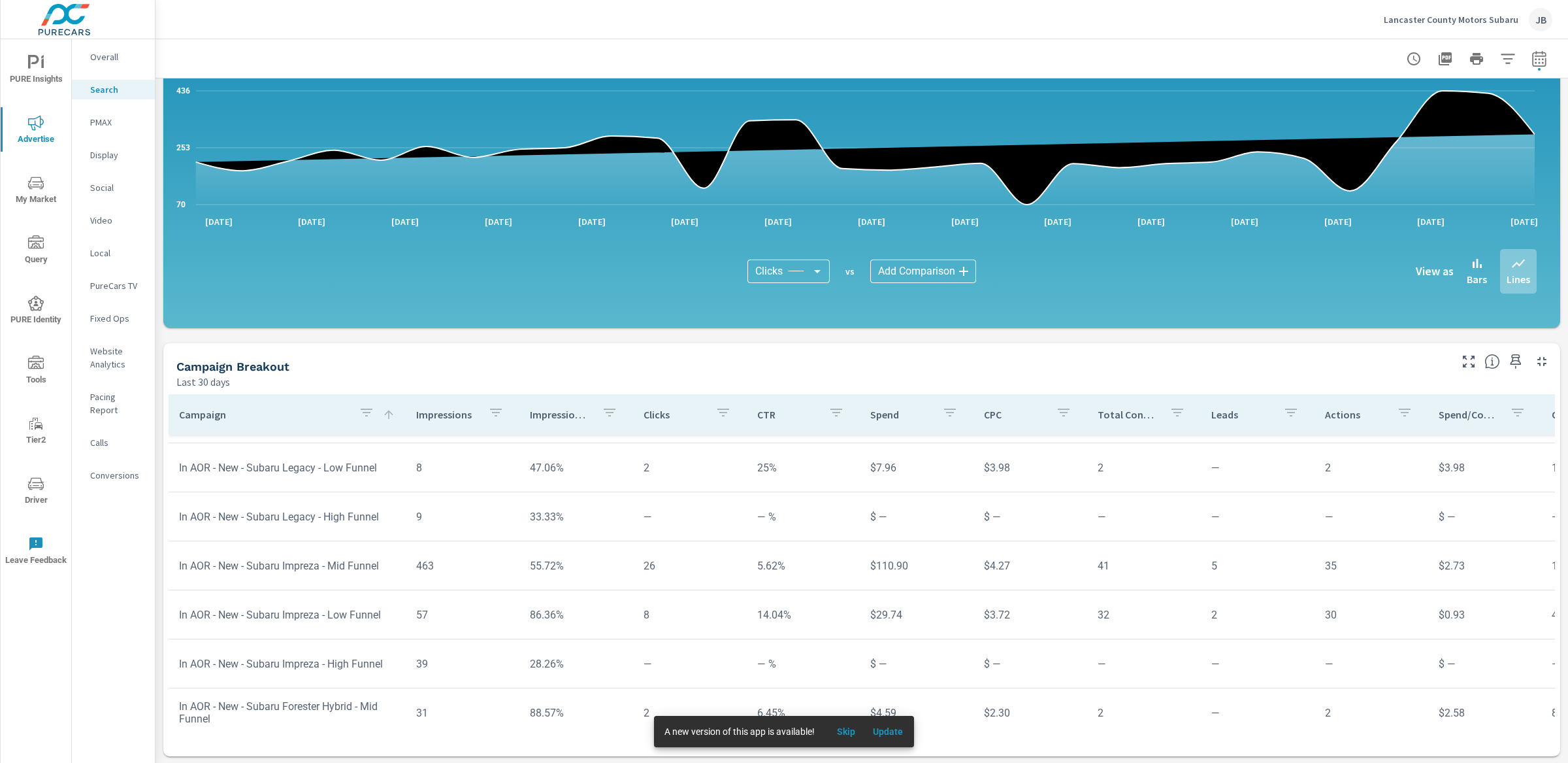
click at [658, 419] on p "Clicks" at bounding box center [674, 414] width 61 height 13
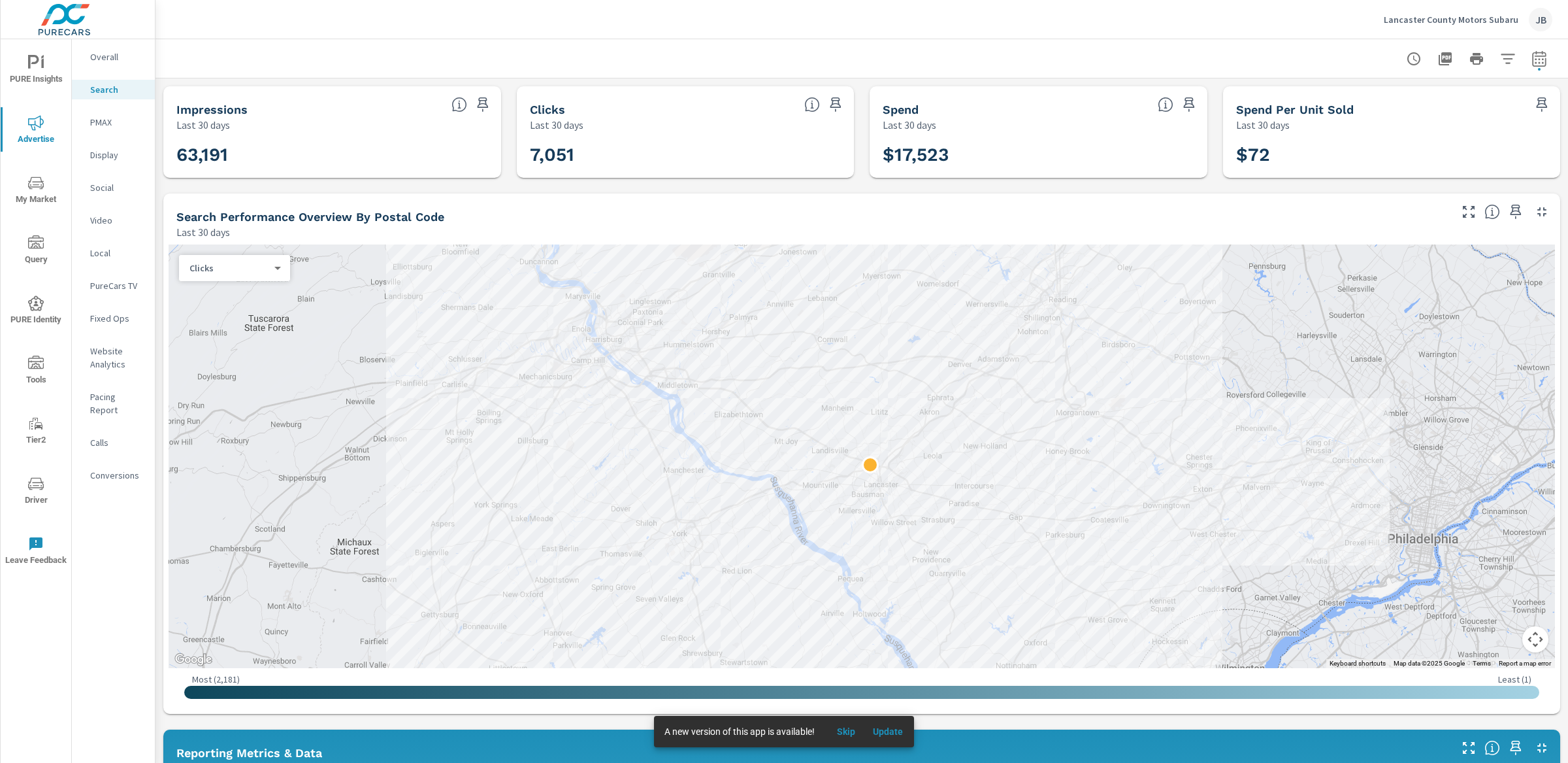
click at [233, 269] on body "PURE Insights Advertise My Market Query PURE Identity Tools Tier2 Driver Leave …" at bounding box center [784, 381] width 1568 height 763
click at [239, 292] on li "Spend" at bounding box center [229, 289] width 100 height 21
click at [206, 269] on body "PURE Insights Advertise My Market Query PURE Identity Tools Tier2 Driver Leave …" at bounding box center [784, 381] width 1568 height 763
click at [222, 312] on li "Income" at bounding box center [229, 310] width 100 height 21
click at [217, 273] on body "PURE Insights Advertise My Market Query PURE Identity Tools Tier2 Driver Leave …" at bounding box center [784, 381] width 1568 height 763
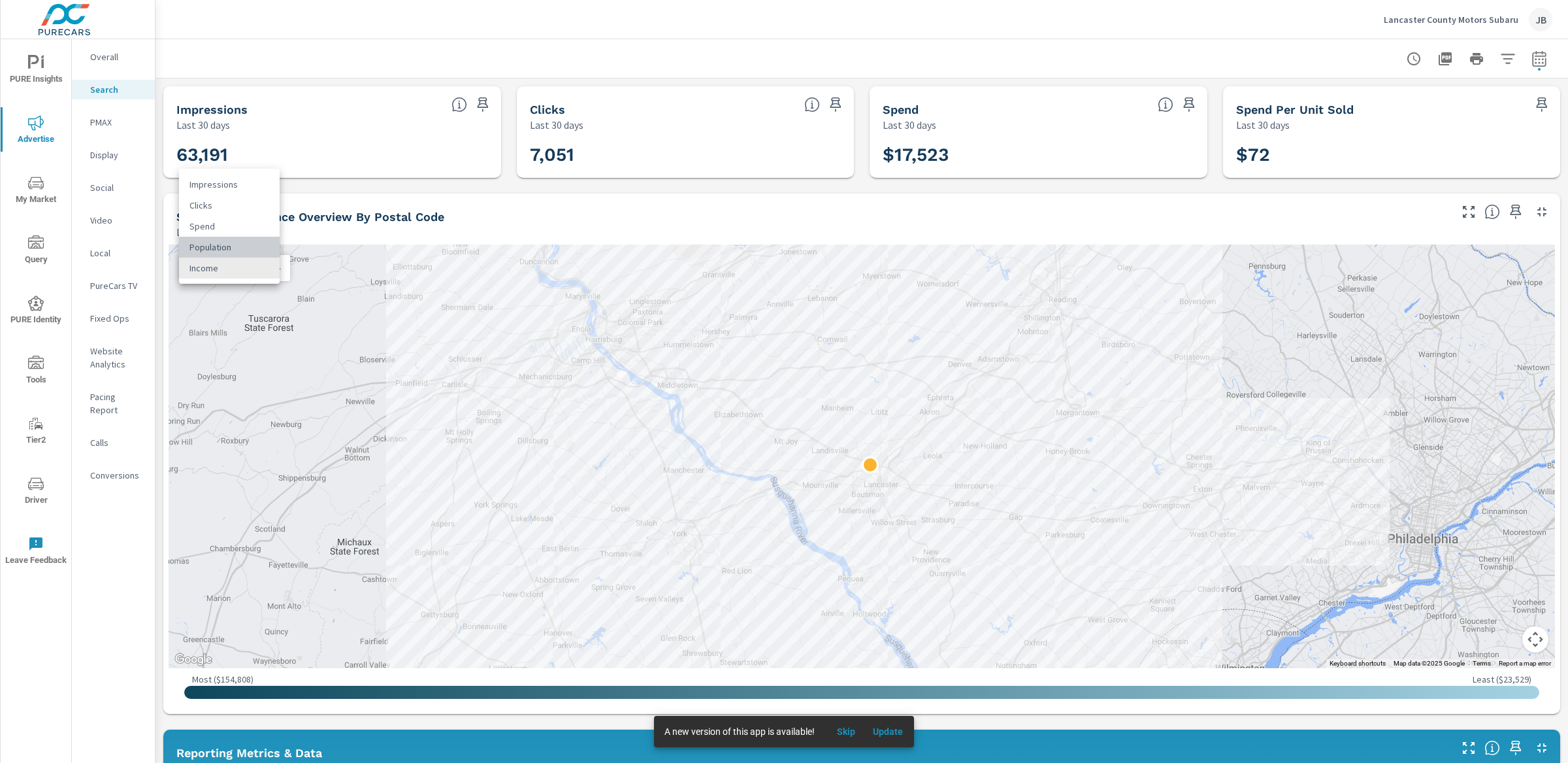
click at [255, 252] on li "Population" at bounding box center [229, 247] width 100 height 21
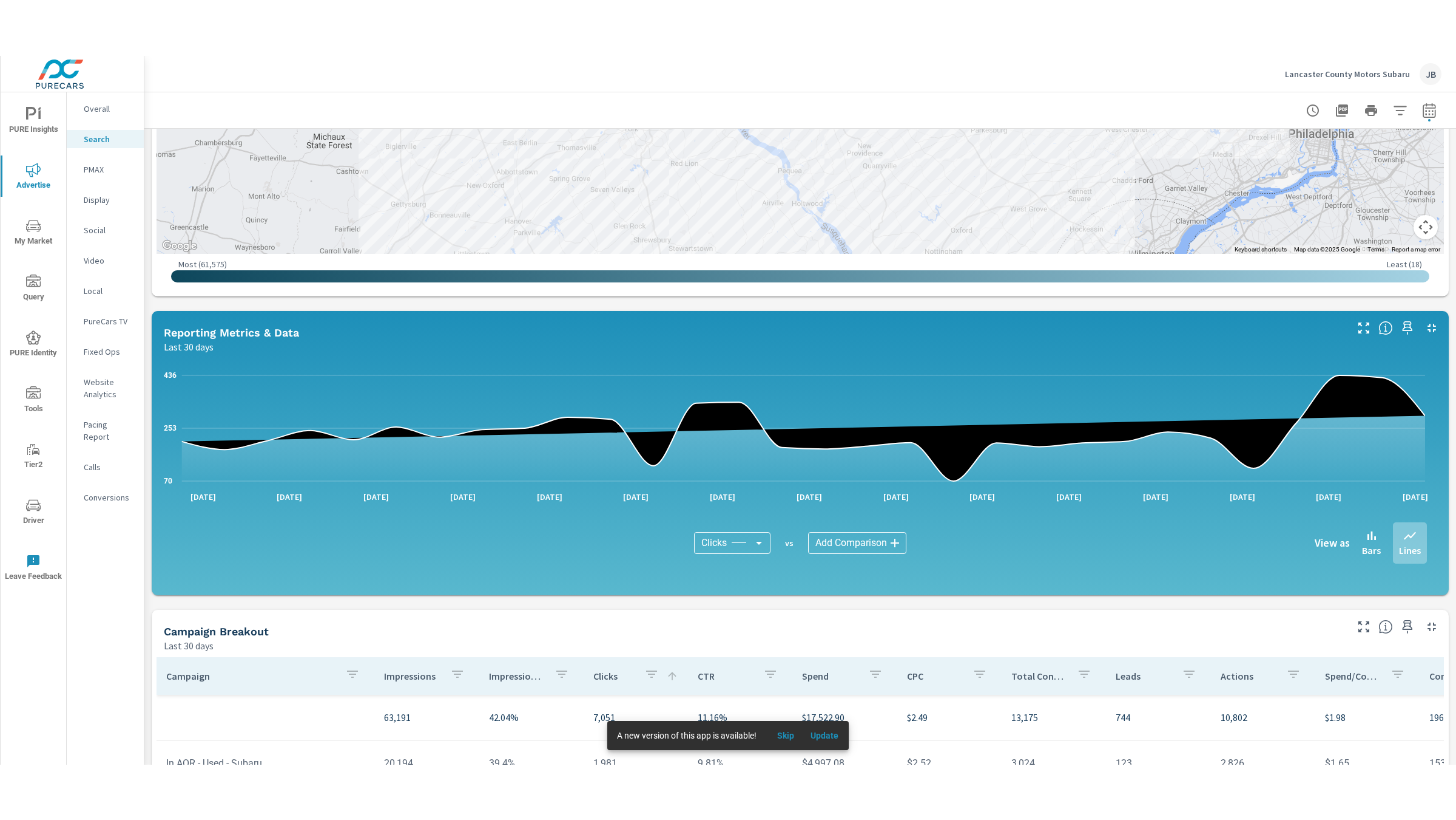
scroll to position [658, 0]
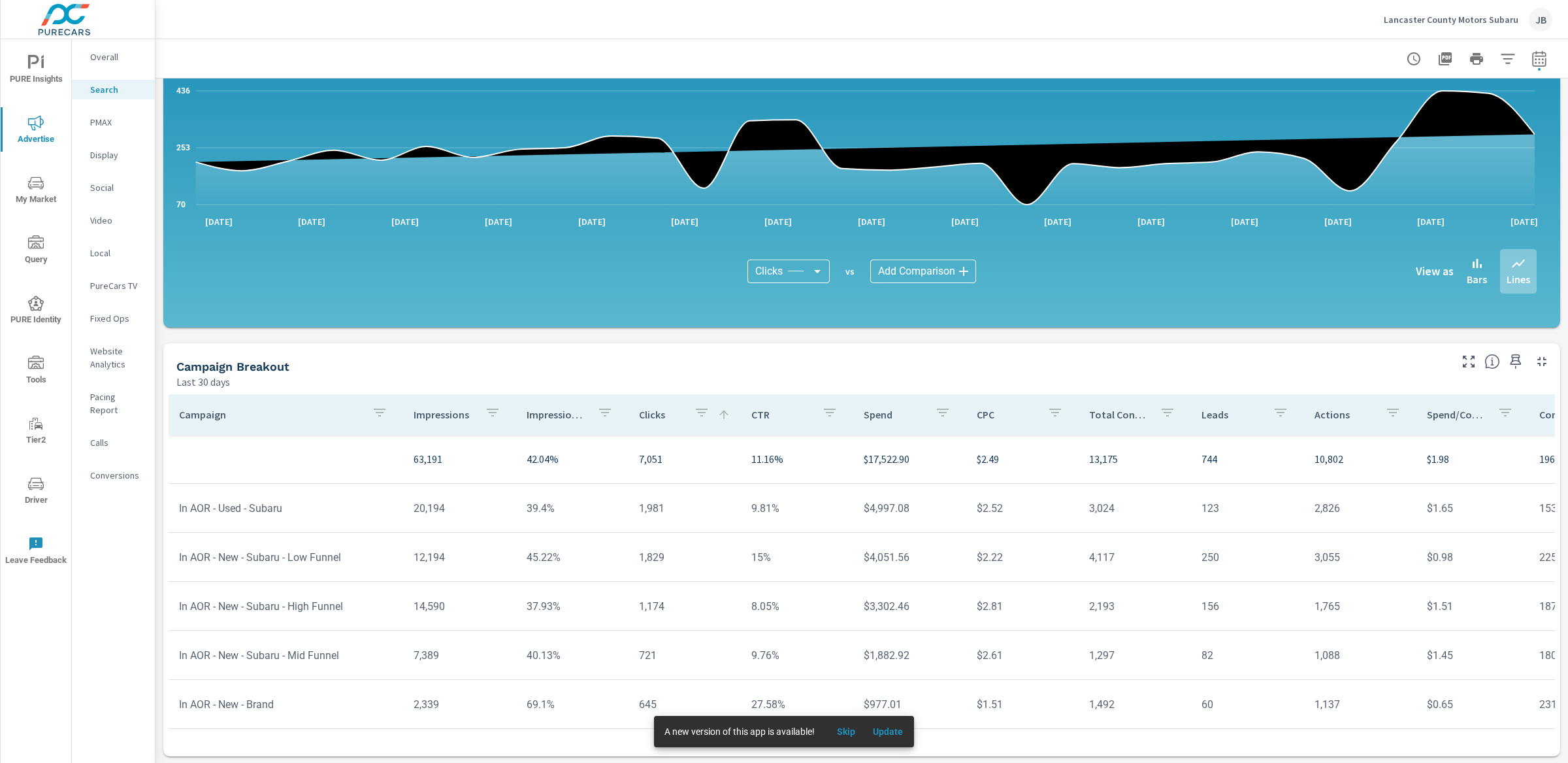
click at [995, 365] on div "Campaign Breakout" at bounding box center [812, 366] width 1271 height 15
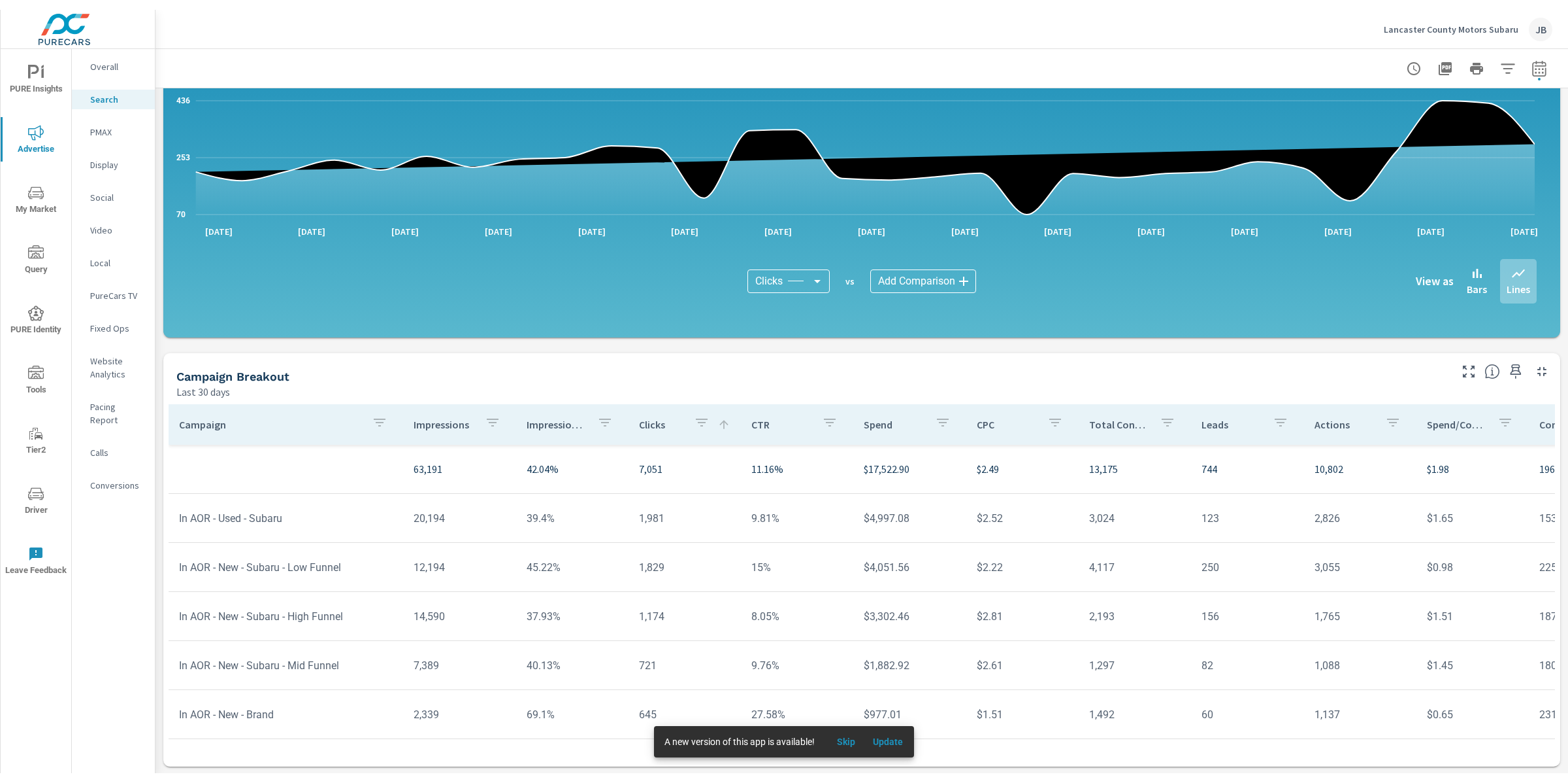
scroll to position [589, 0]
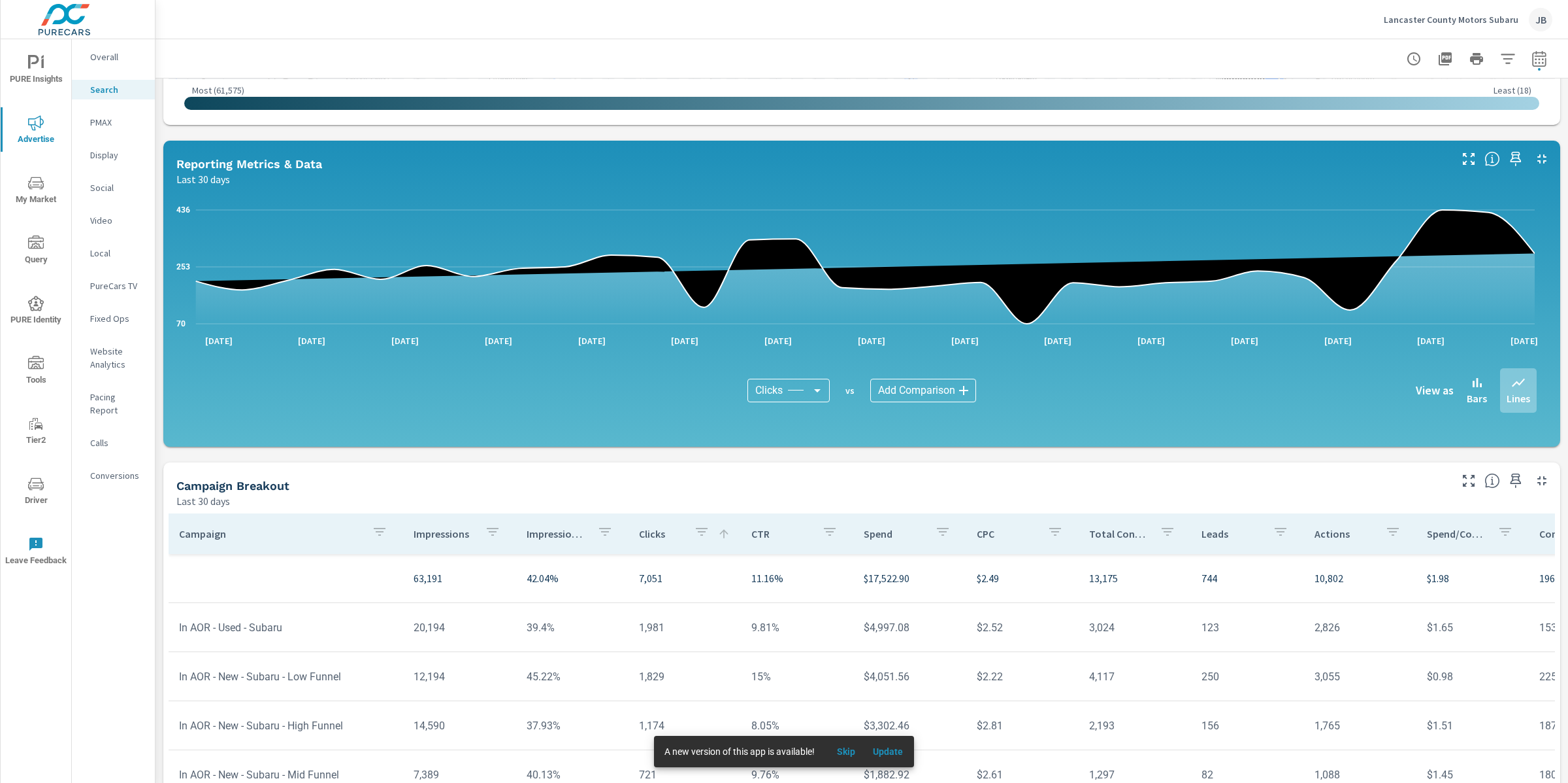
click at [853, 750] on span "Skip" at bounding box center [846, 751] width 32 height 12
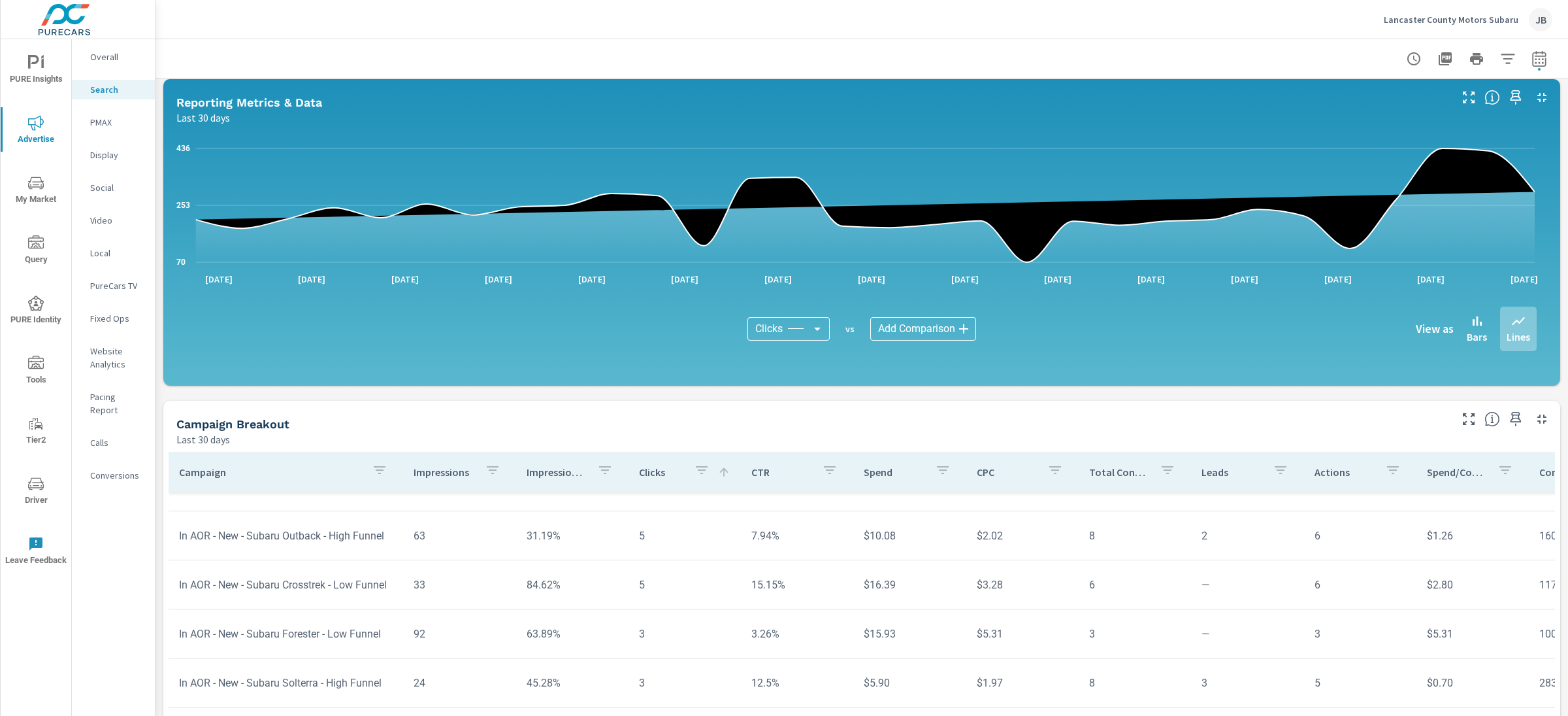
scroll to position [717, 0]
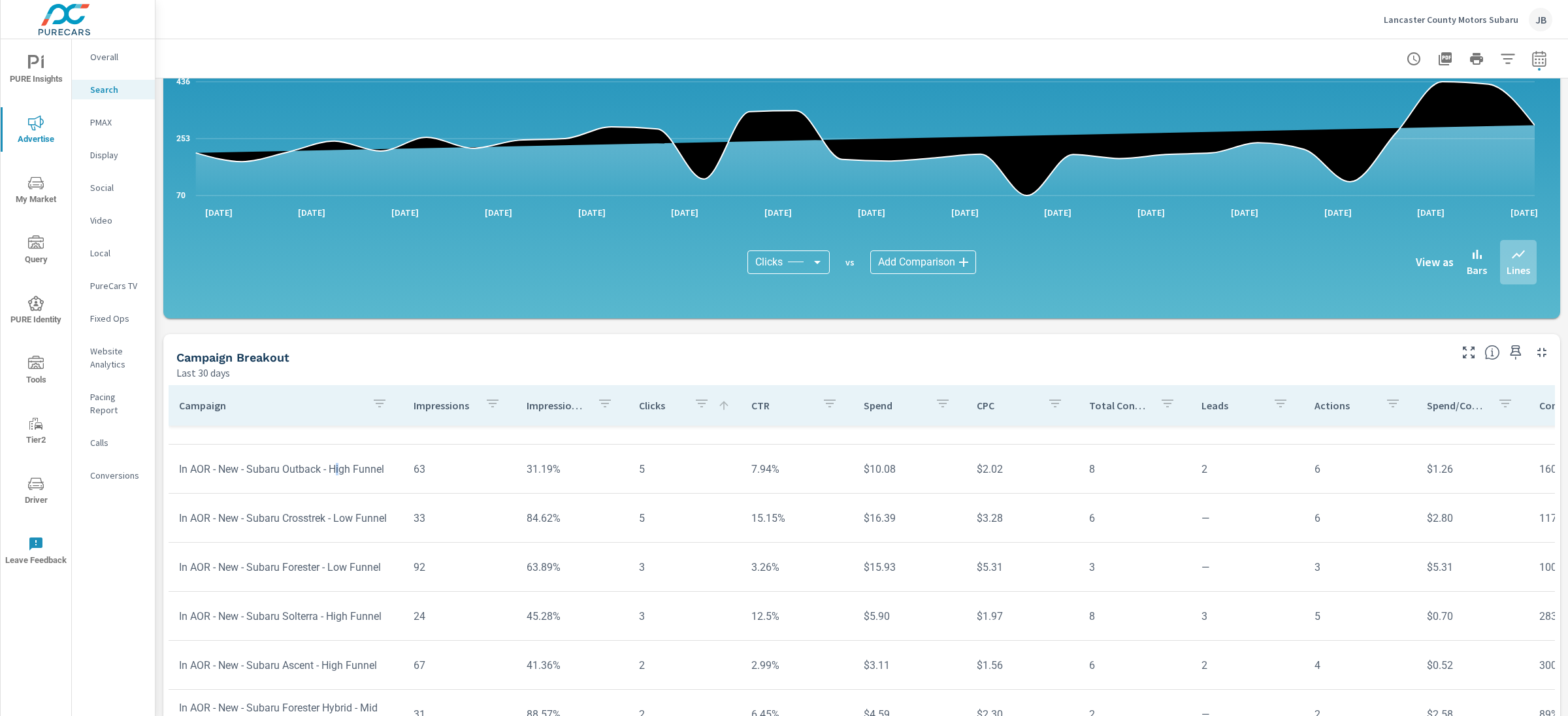
drag, startPoint x: 349, startPoint y: 463, endPoint x: 318, endPoint y: 465, distance: 31.1
click at [324, 464] on td "In AOR - New - Subaru Outback - High Funnel" at bounding box center [286, 469] width 235 height 34
click at [119, 125] on p "PMAX" at bounding box center [117, 122] width 55 height 13
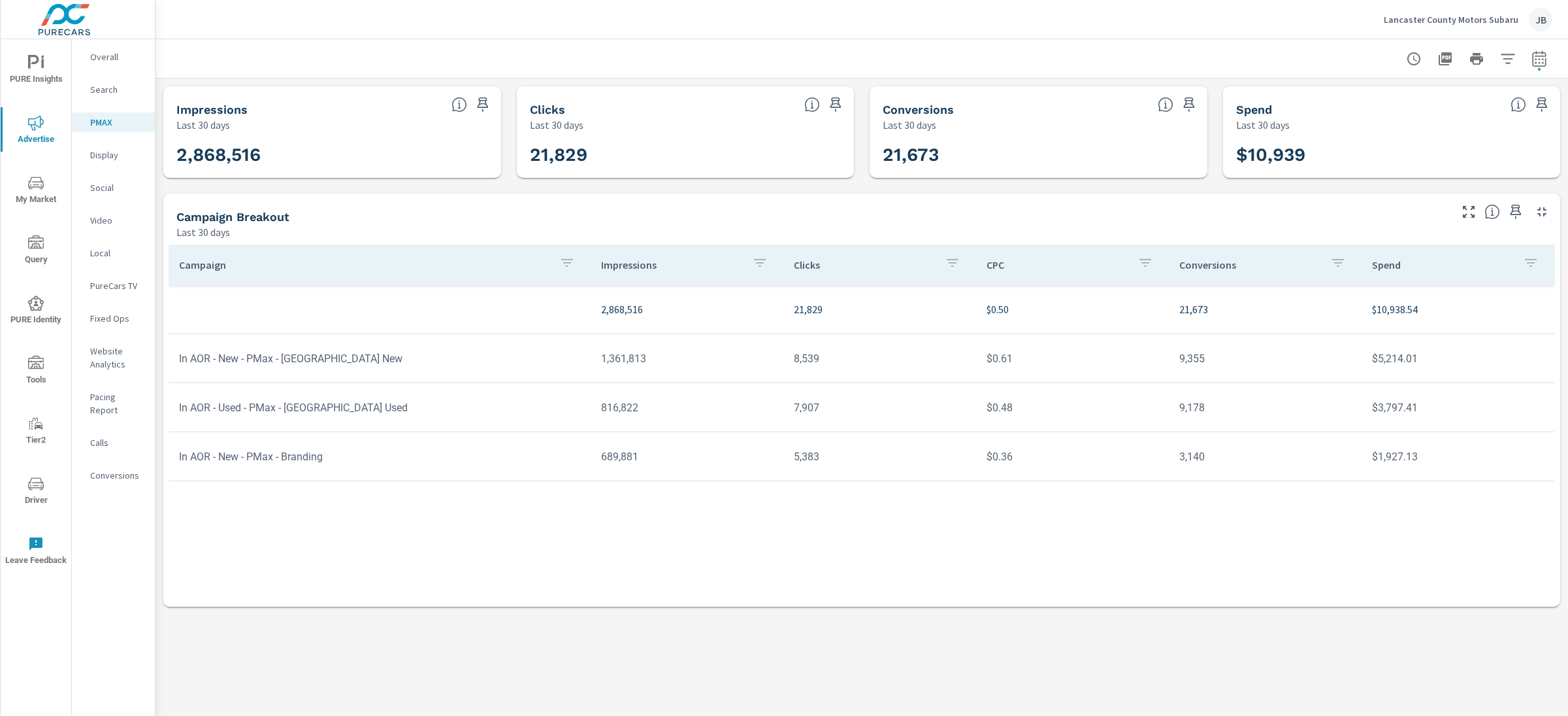
click at [100, 191] on p "Social" at bounding box center [117, 187] width 55 height 13
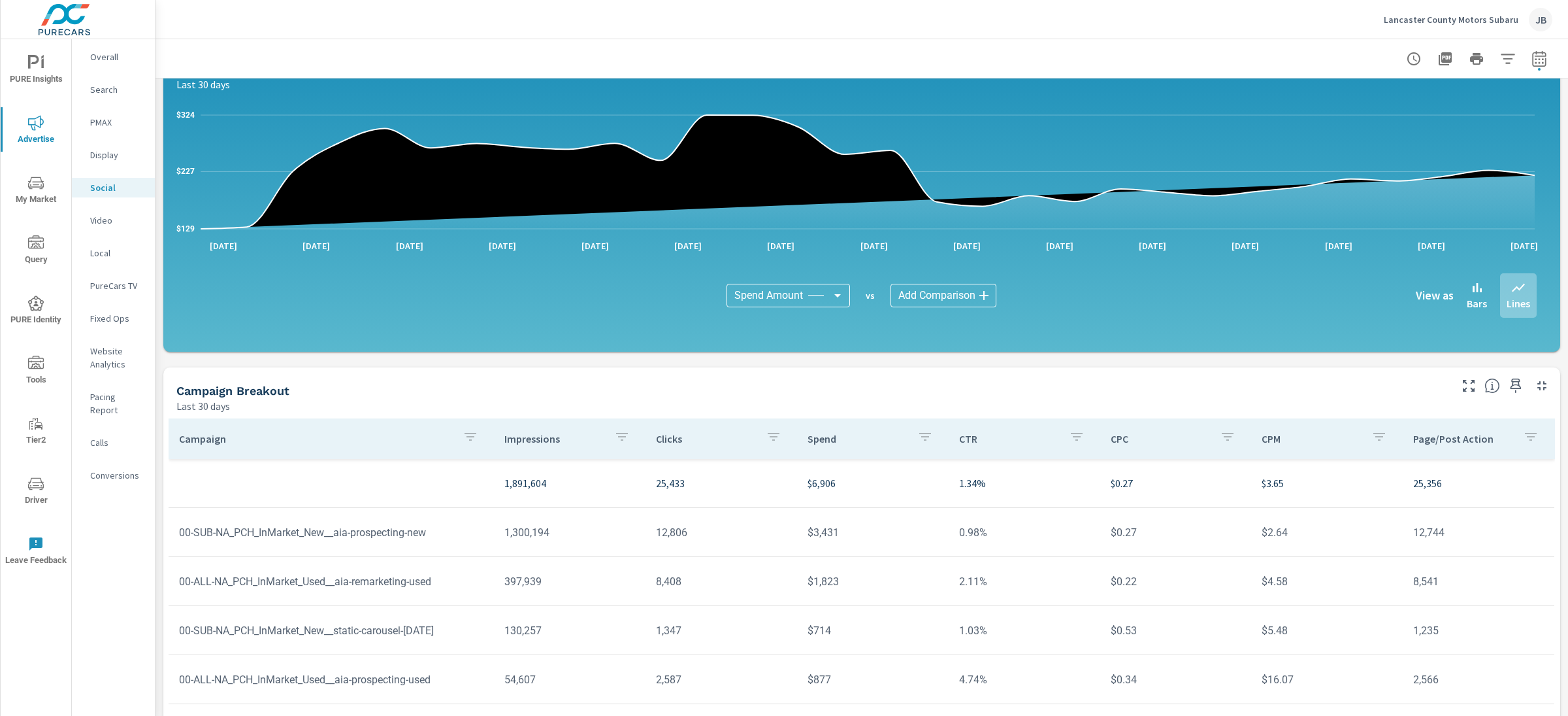
scroll to position [220, 0]
